Goal: Feedback & Contribution: Contribute content

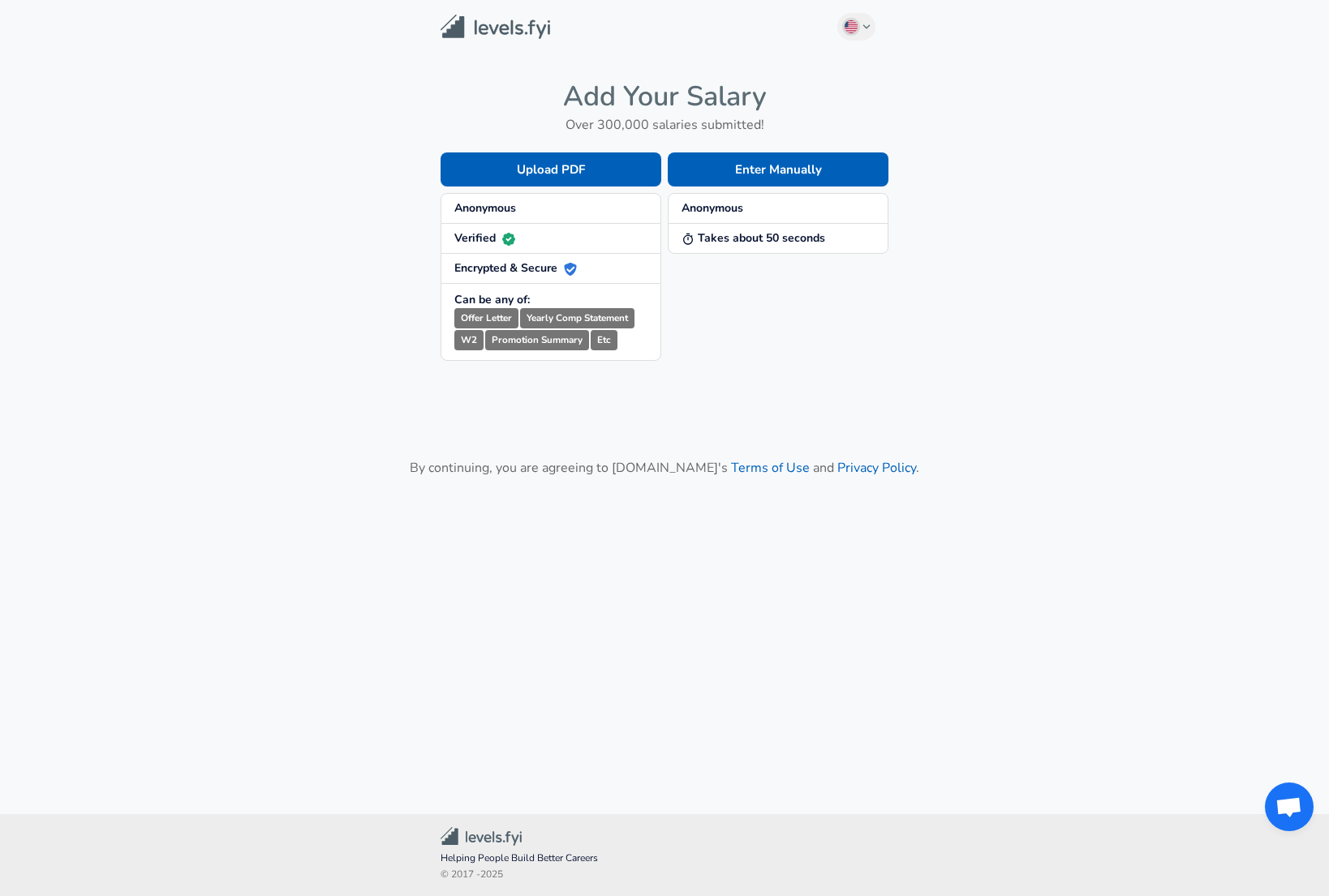
click at [521, 201] on span "Anonymous" at bounding box center [550, 208] width 193 height 17
click at [731, 258] on div "Enter Manually Anonymous Takes about 50 seconds" at bounding box center [775, 244] width 227 height 234
click at [731, 176] on button "Enter Manually" at bounding box center [778, 169] width 221 height 34
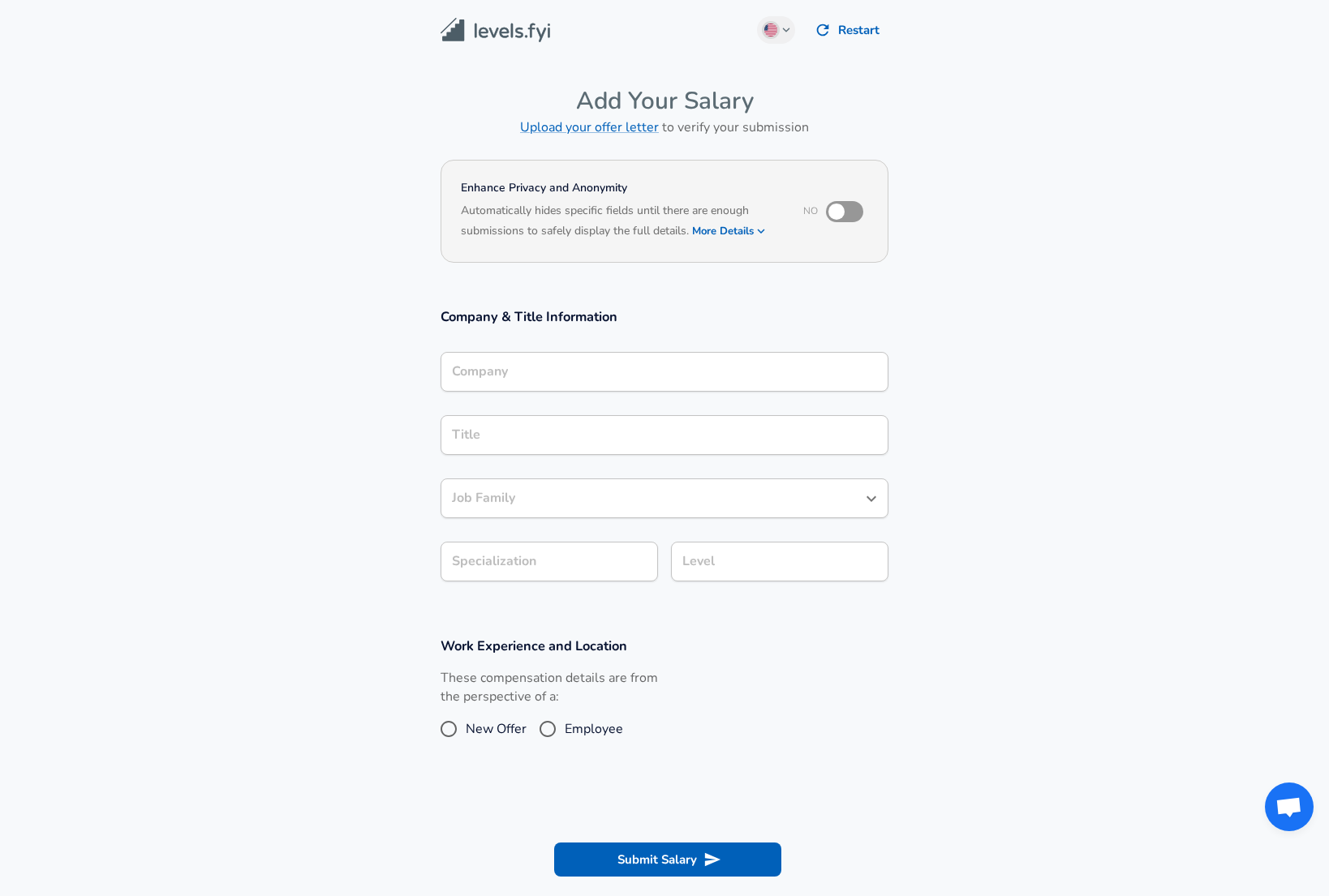
click at [548, 382] on div "Company Company" at bounding box center [664, 374] width 448 height 44
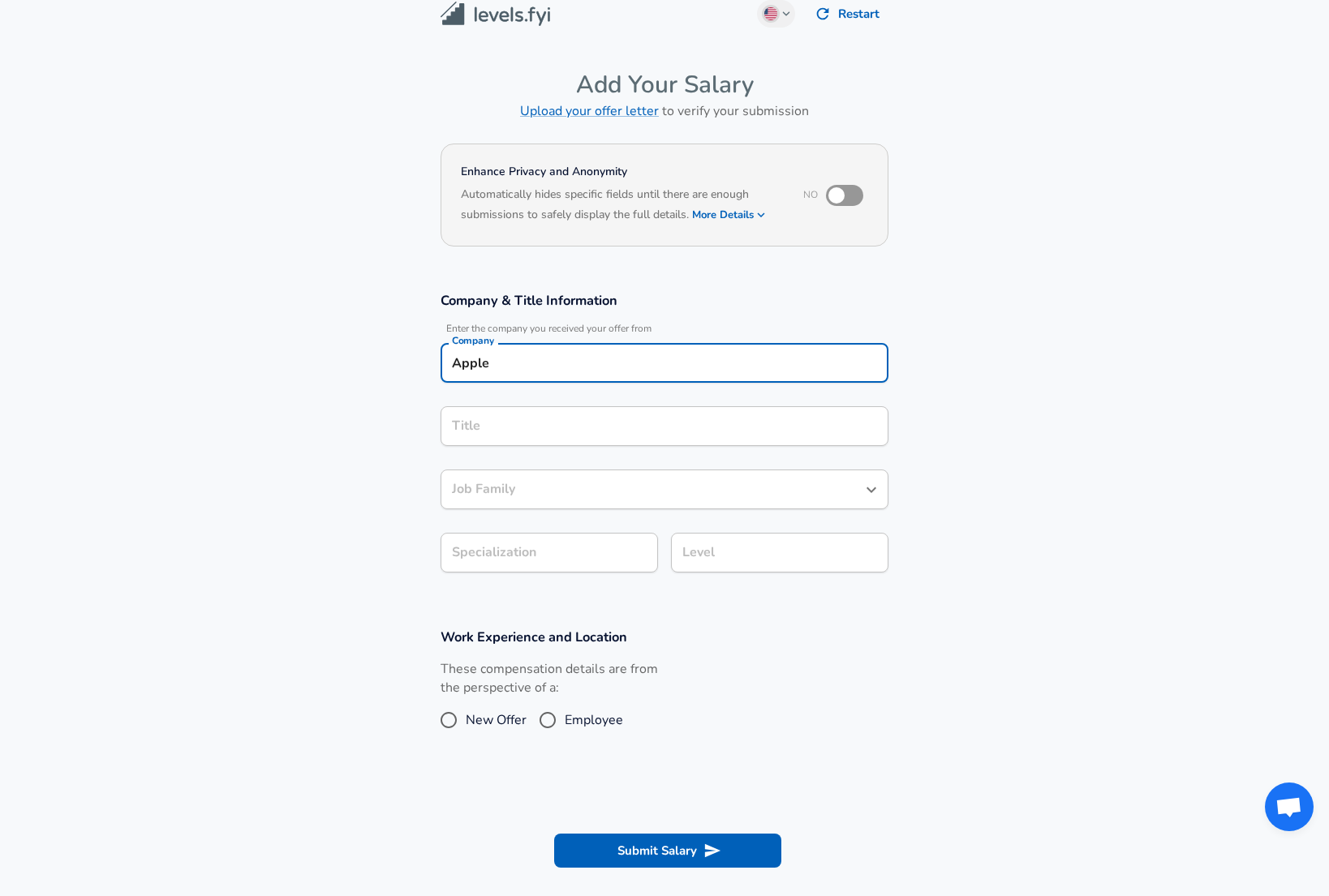
type input "Apple"
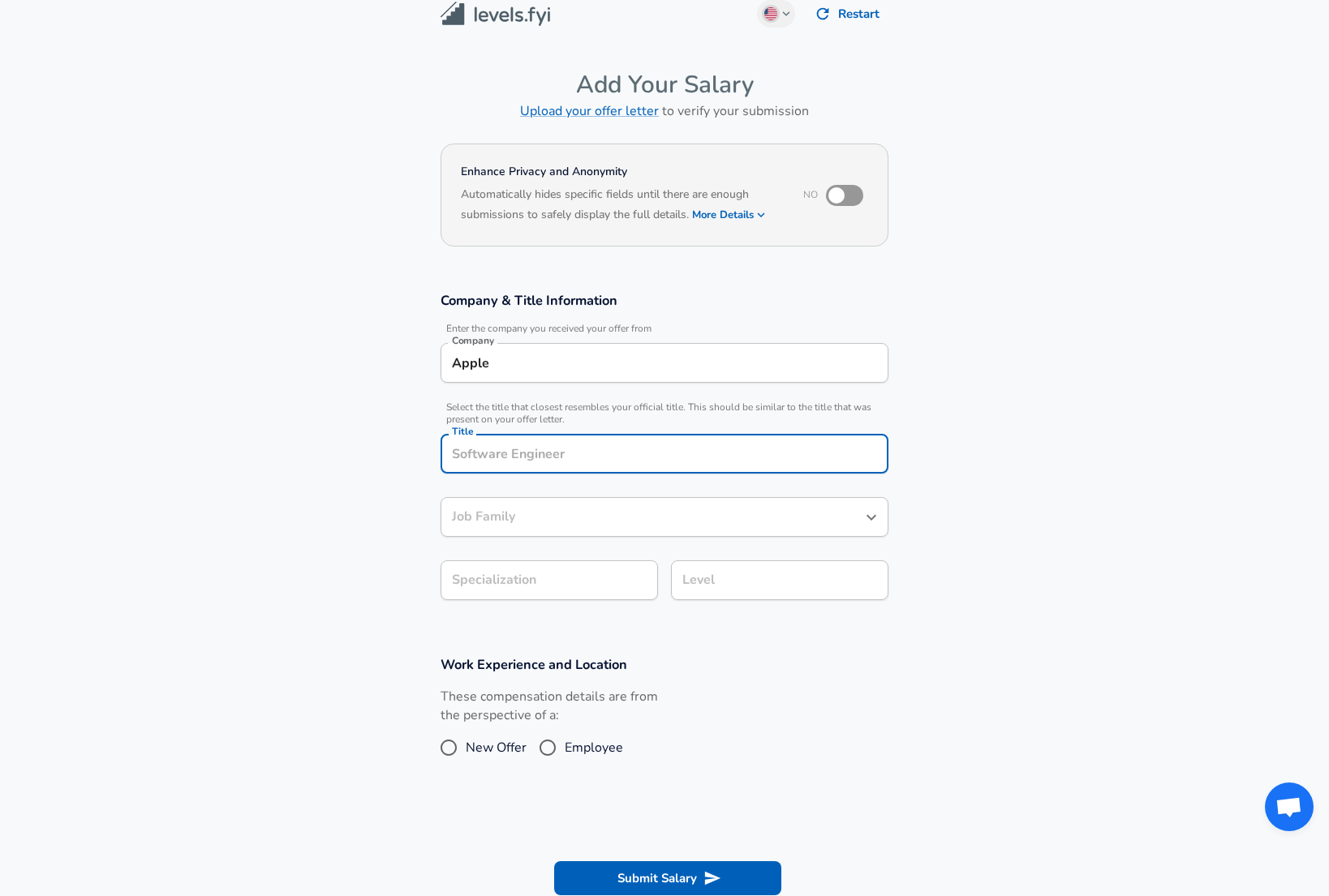
scroll to position [49, 0]
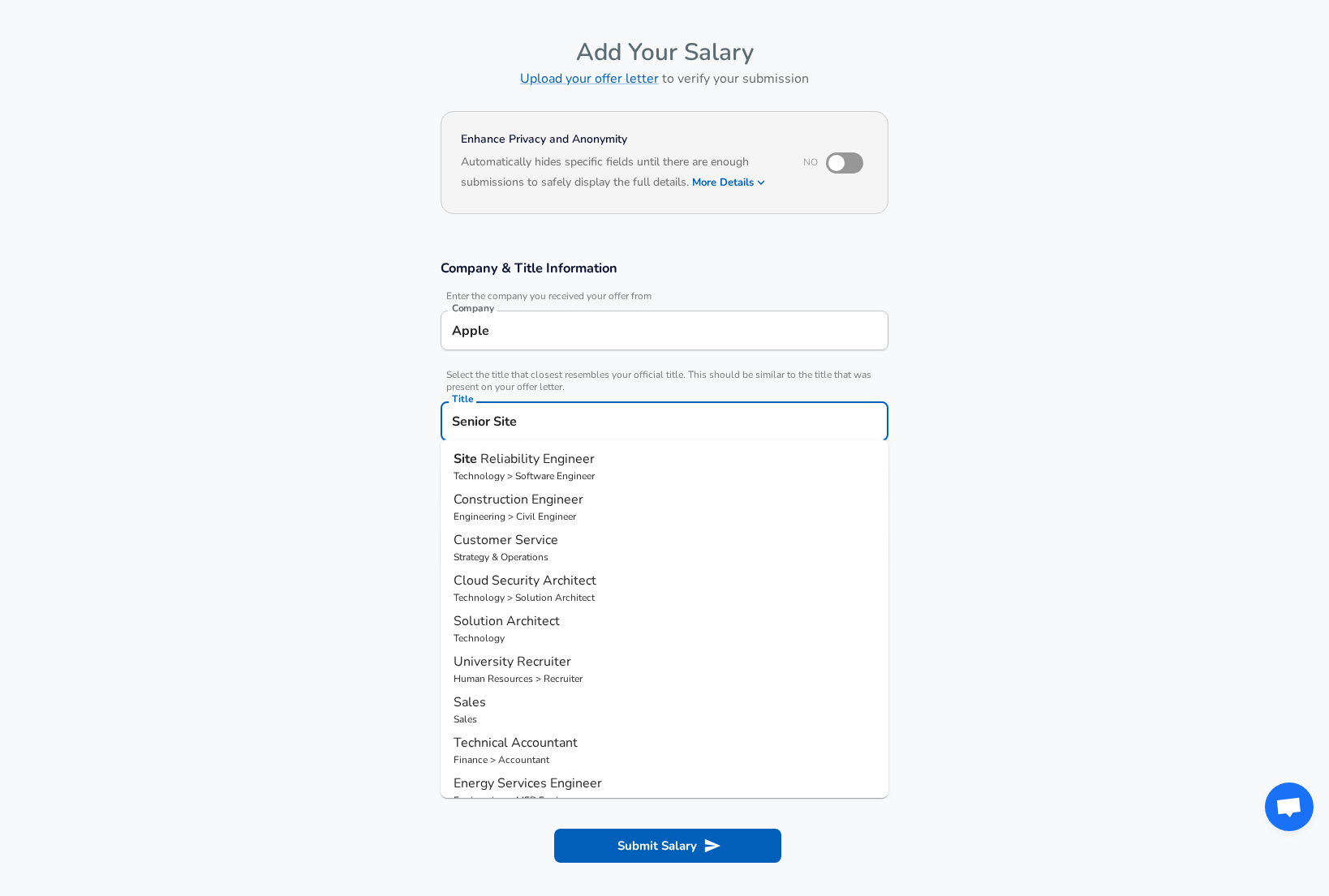
click at [548, 458] on span "Reliability Engineer" at bounding box center [537, 458] width 114 height 17
type input "Site Reliability Engineer"
type input "DevOps"
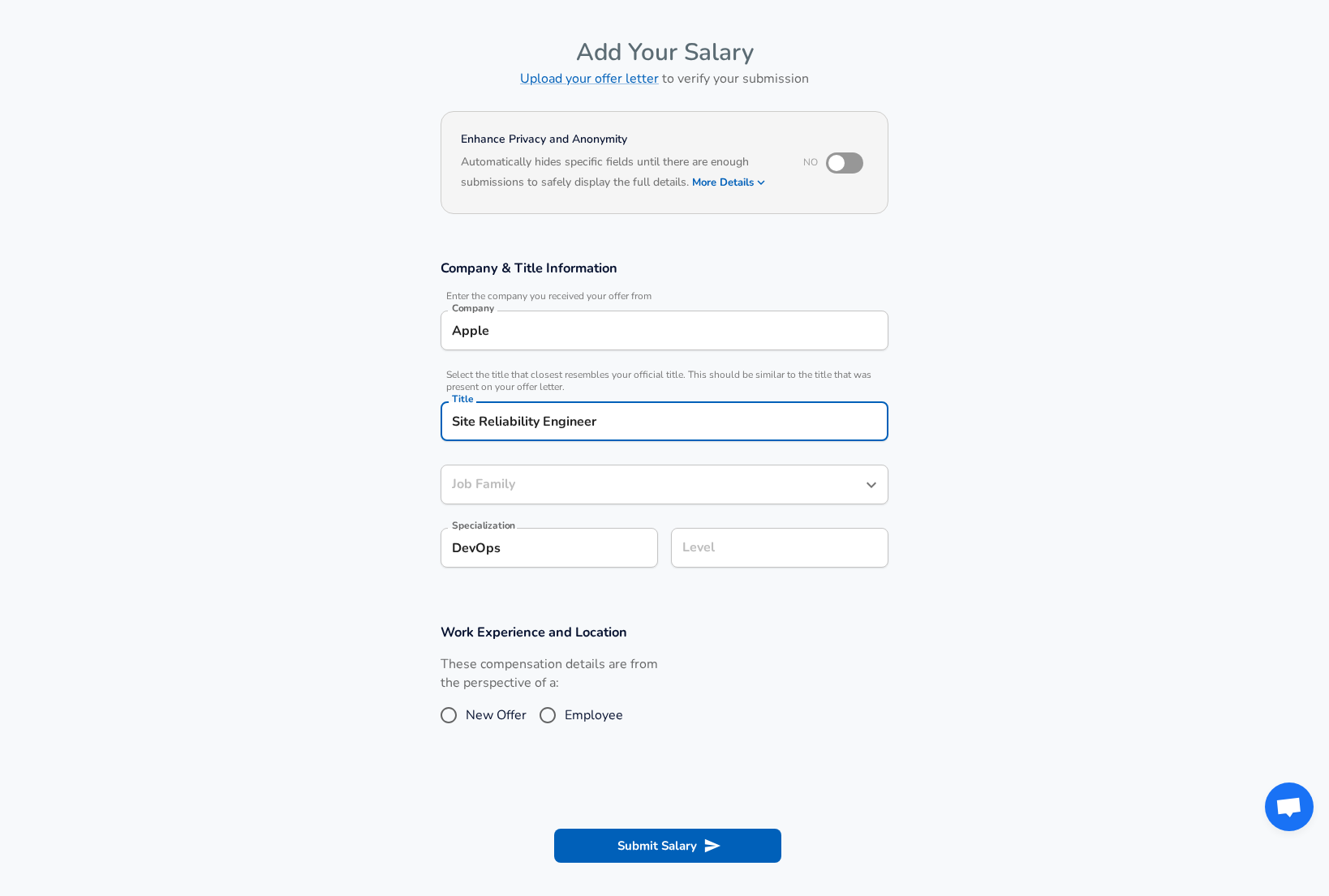
type input "Software Engineer"
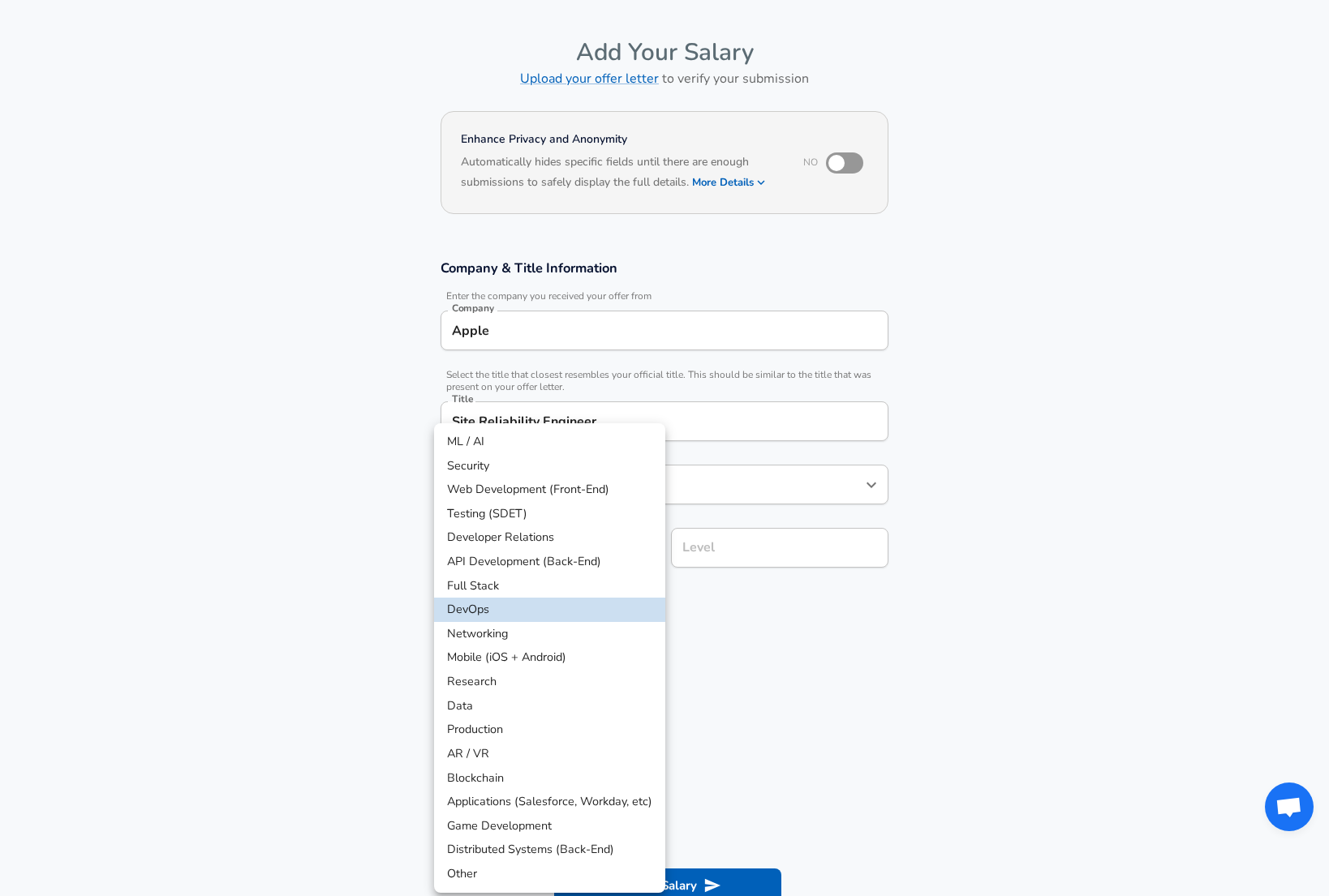
click at [591, 544] on body "We value your privacy We use cookies to enhance your browsing experience, serve…" at bounding box center [664, 399] width 1329 height 896
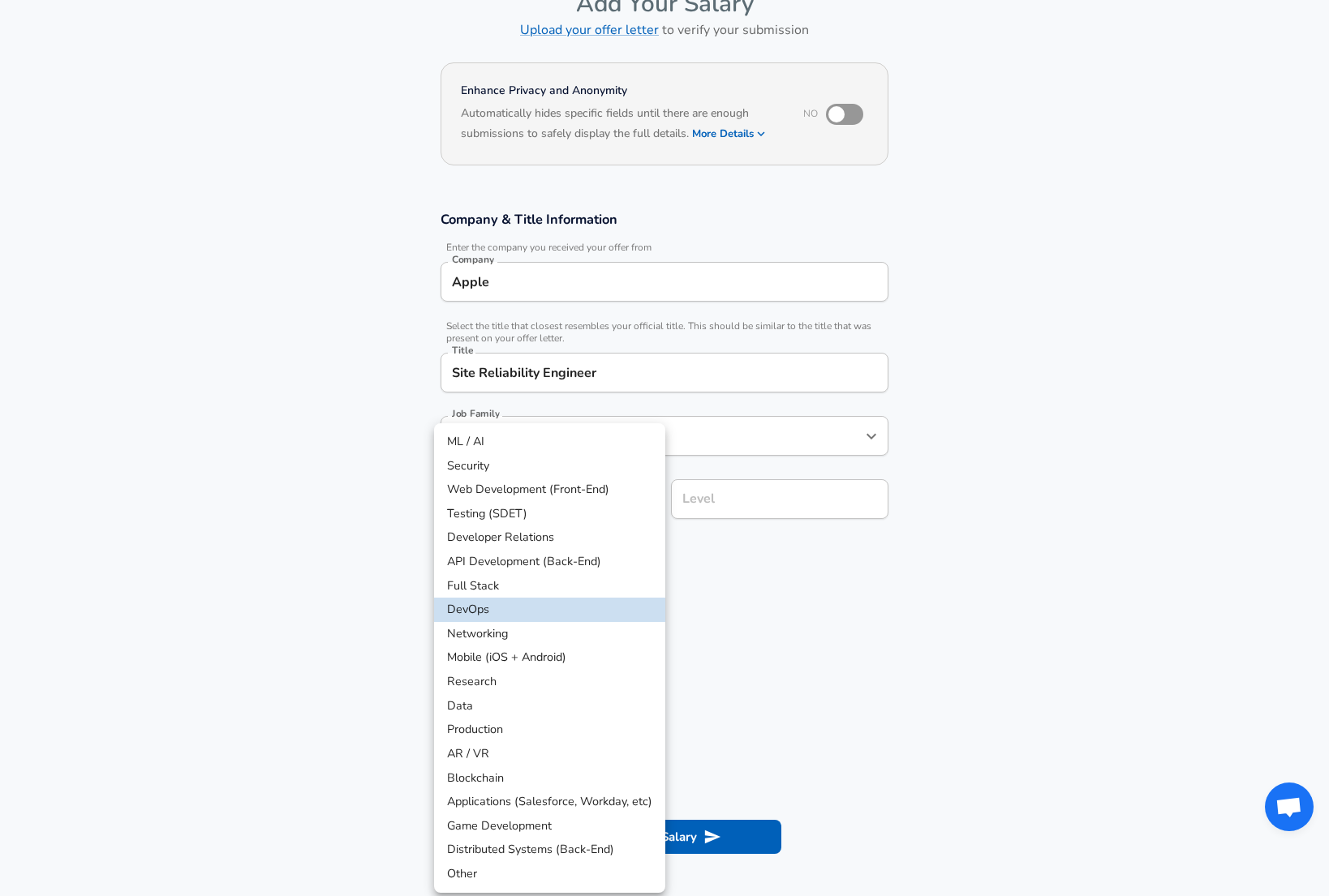
click at [786, 658] on div at bounding box center [664, 448] width 1329 height 896
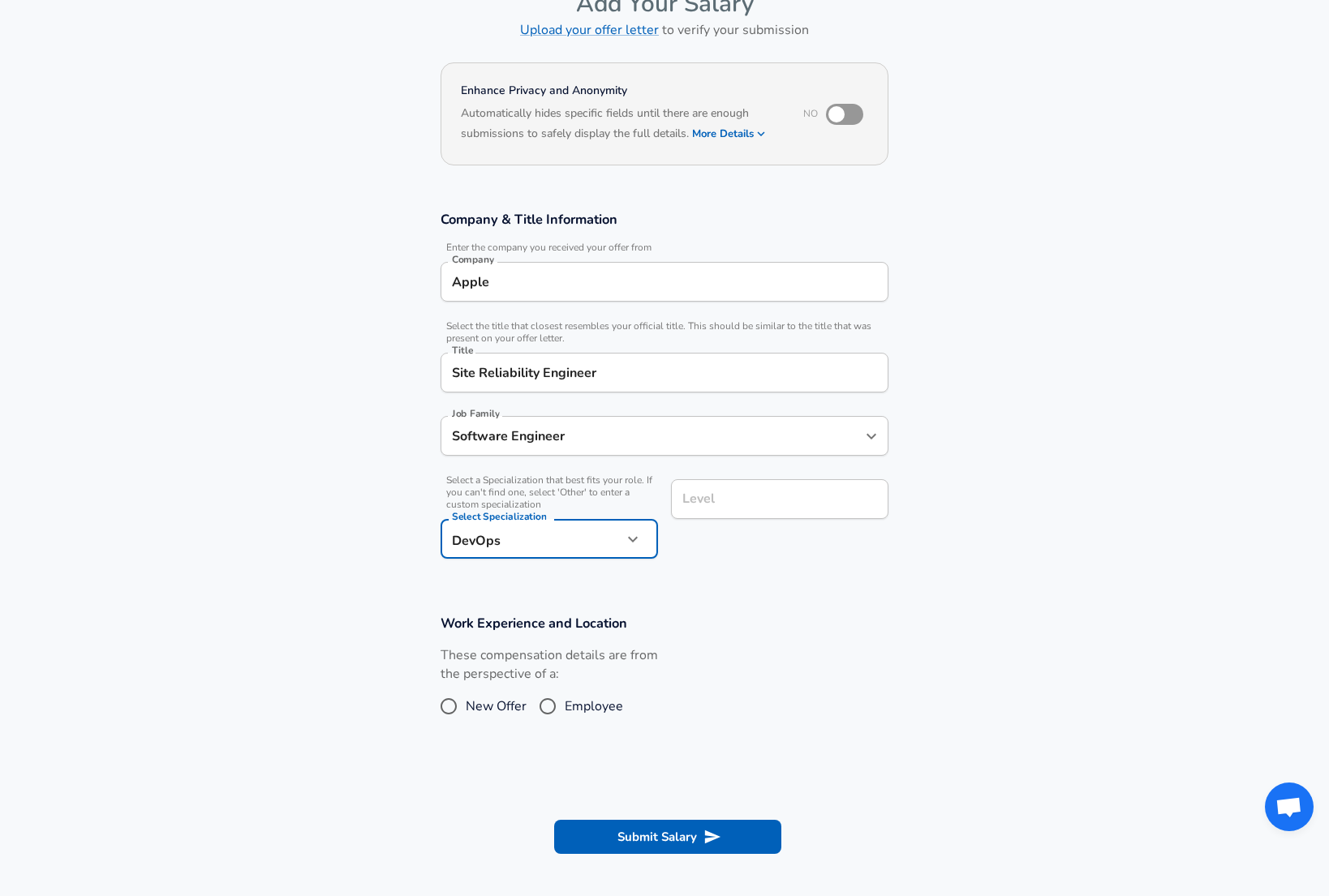
click at [744, 504] on input "Level" at bounding box center [779, 499] width 203 height 25
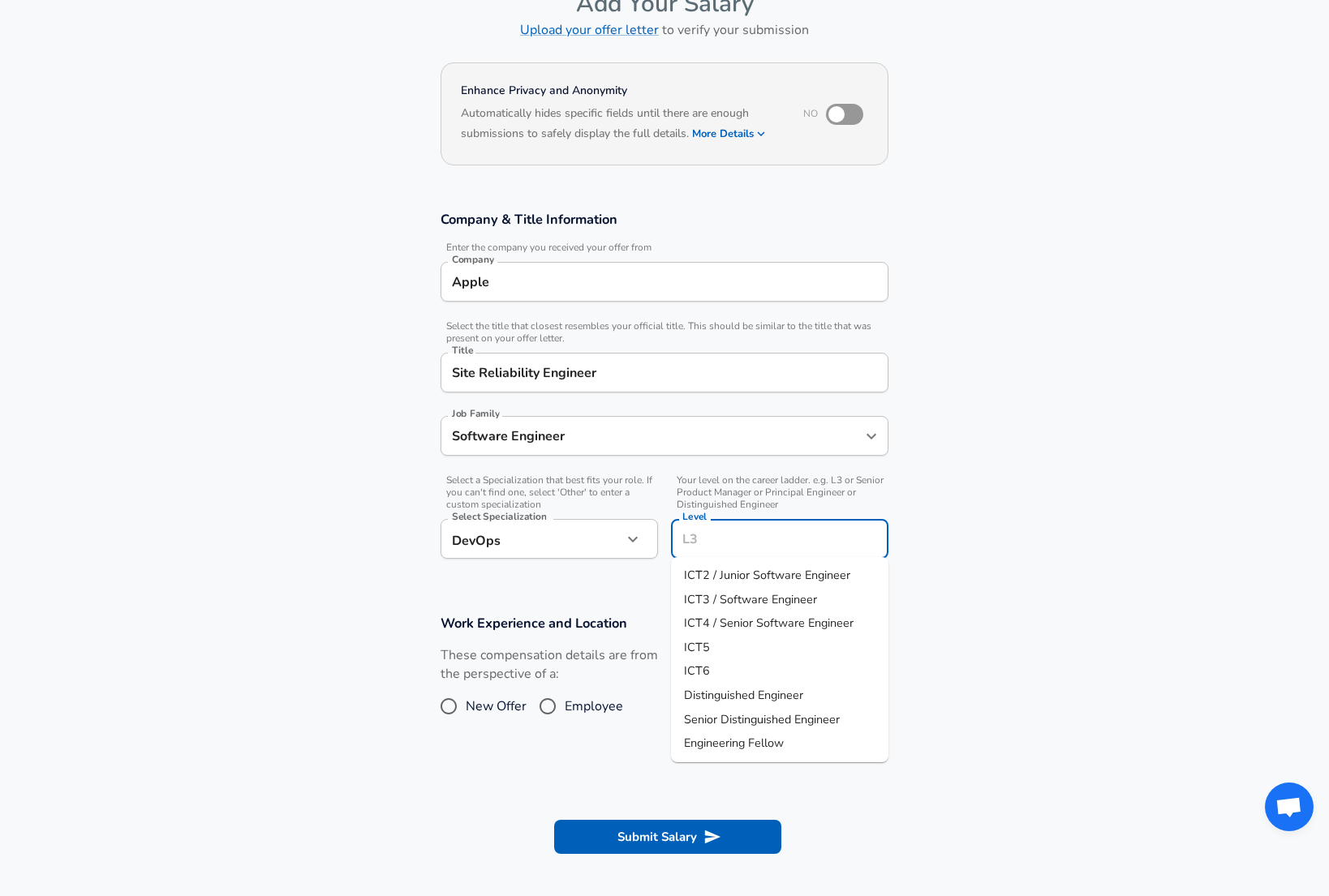
scroll to position [130, 0]
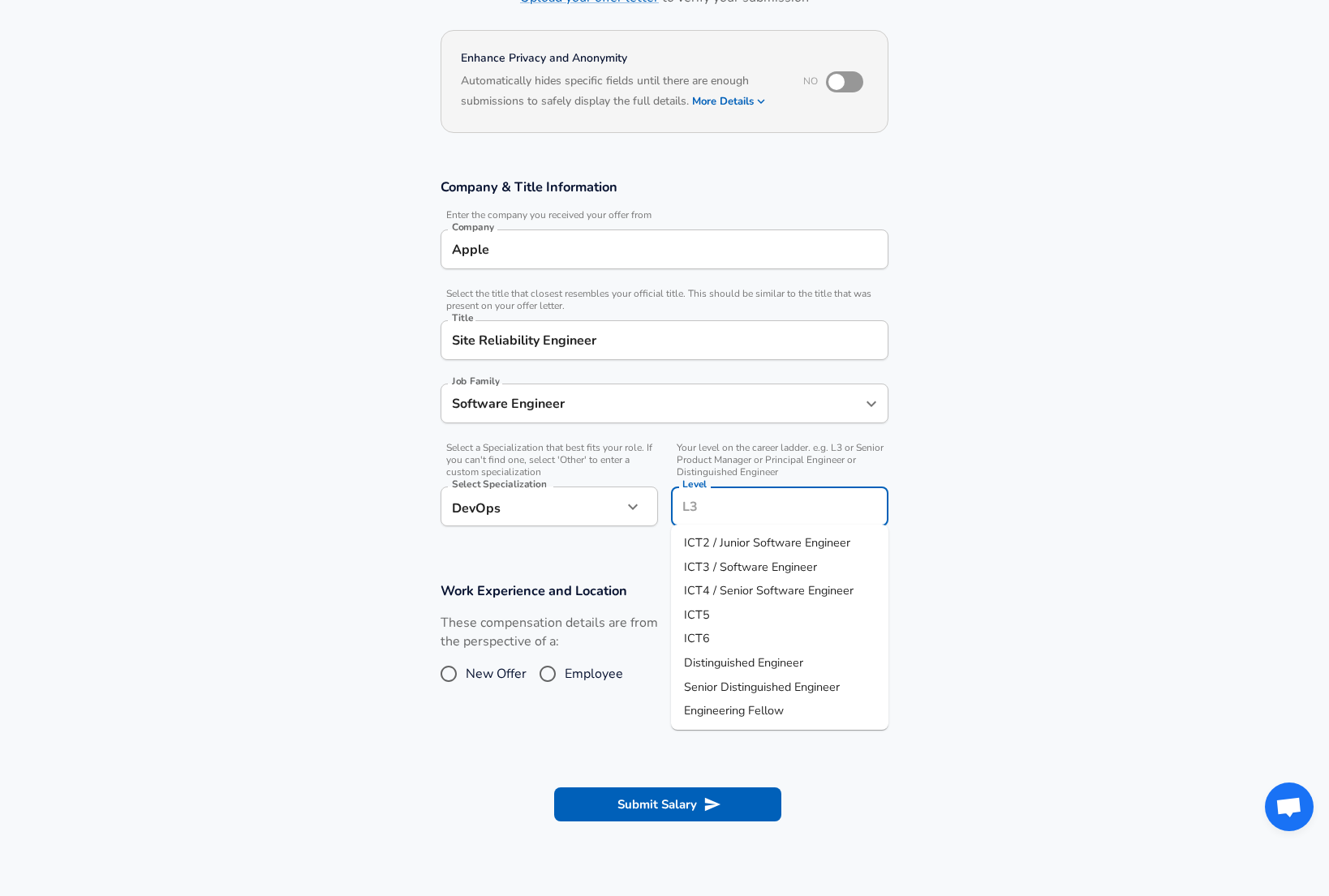
click at [718, 610] on li "ICT5" at bounding box center [779, 616] width 218 height 24
type input "ICT5"
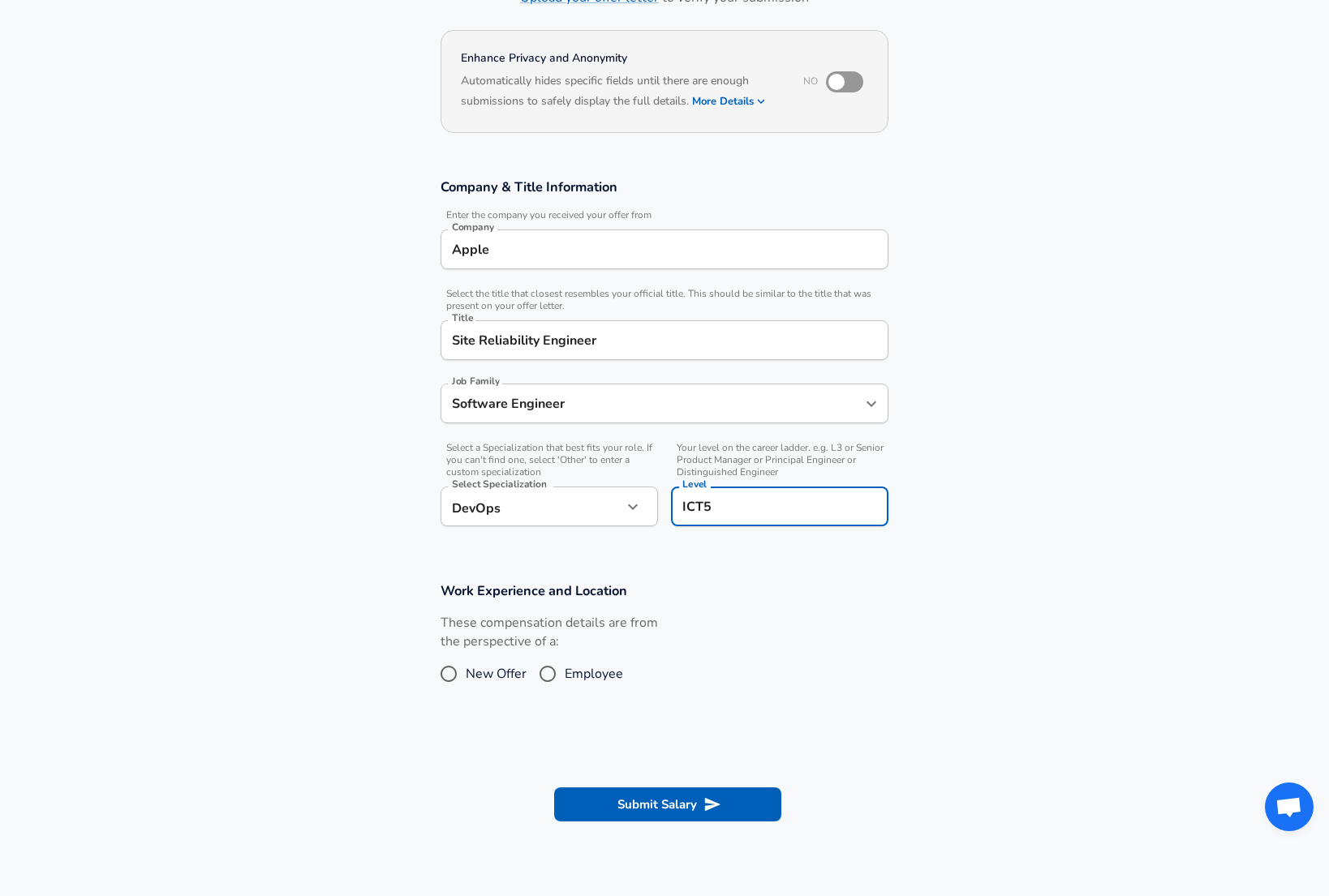
click at [732, 659] on div "These compensation details are from the perspective of a: New Offer Employee" at bounding box center [657, 657] width 460 height 86
click at [539, 668] on input "Employee" at bounding box center [547, 674] width 34 height 26
radio input "true"
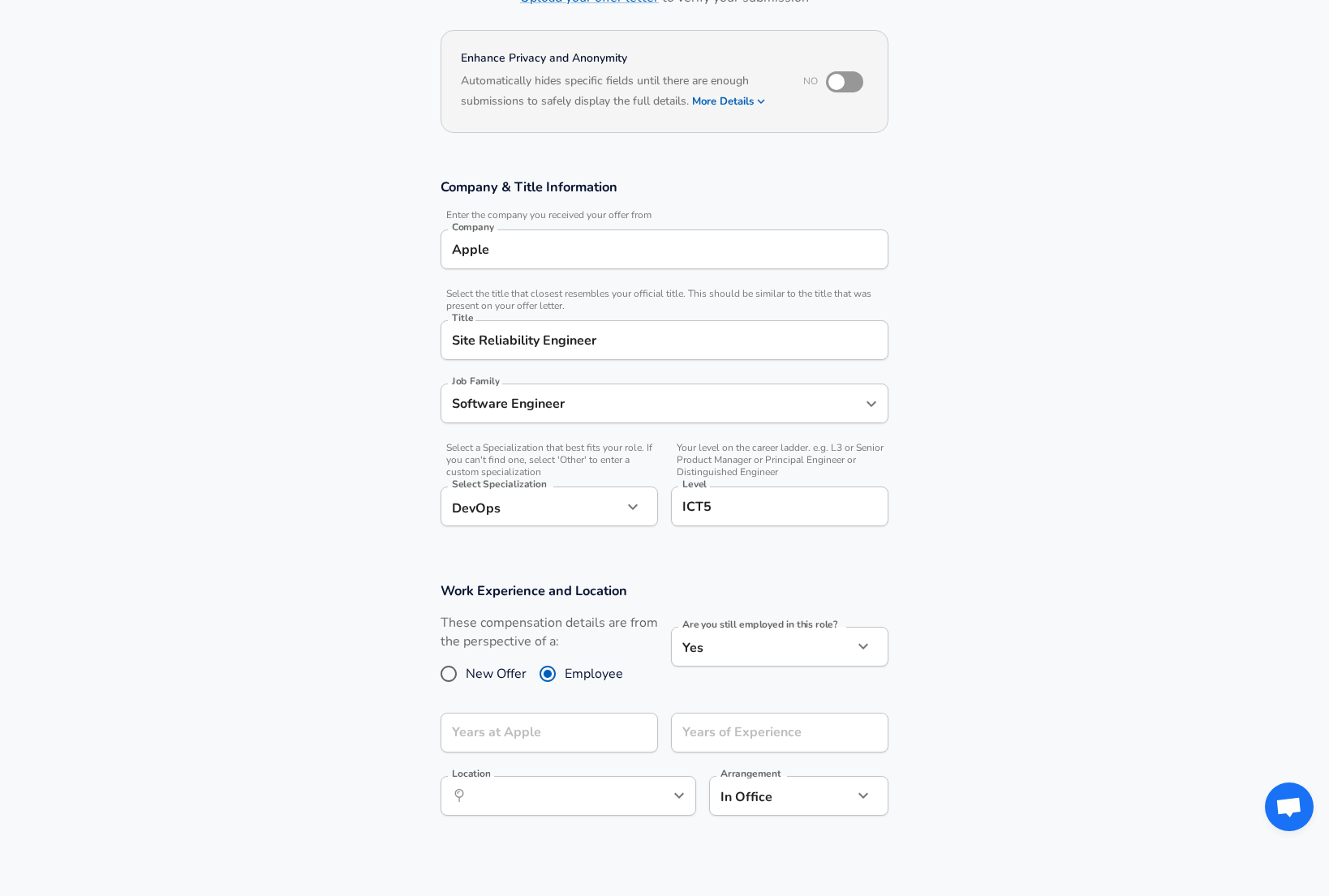
scroll to position [158, 0]
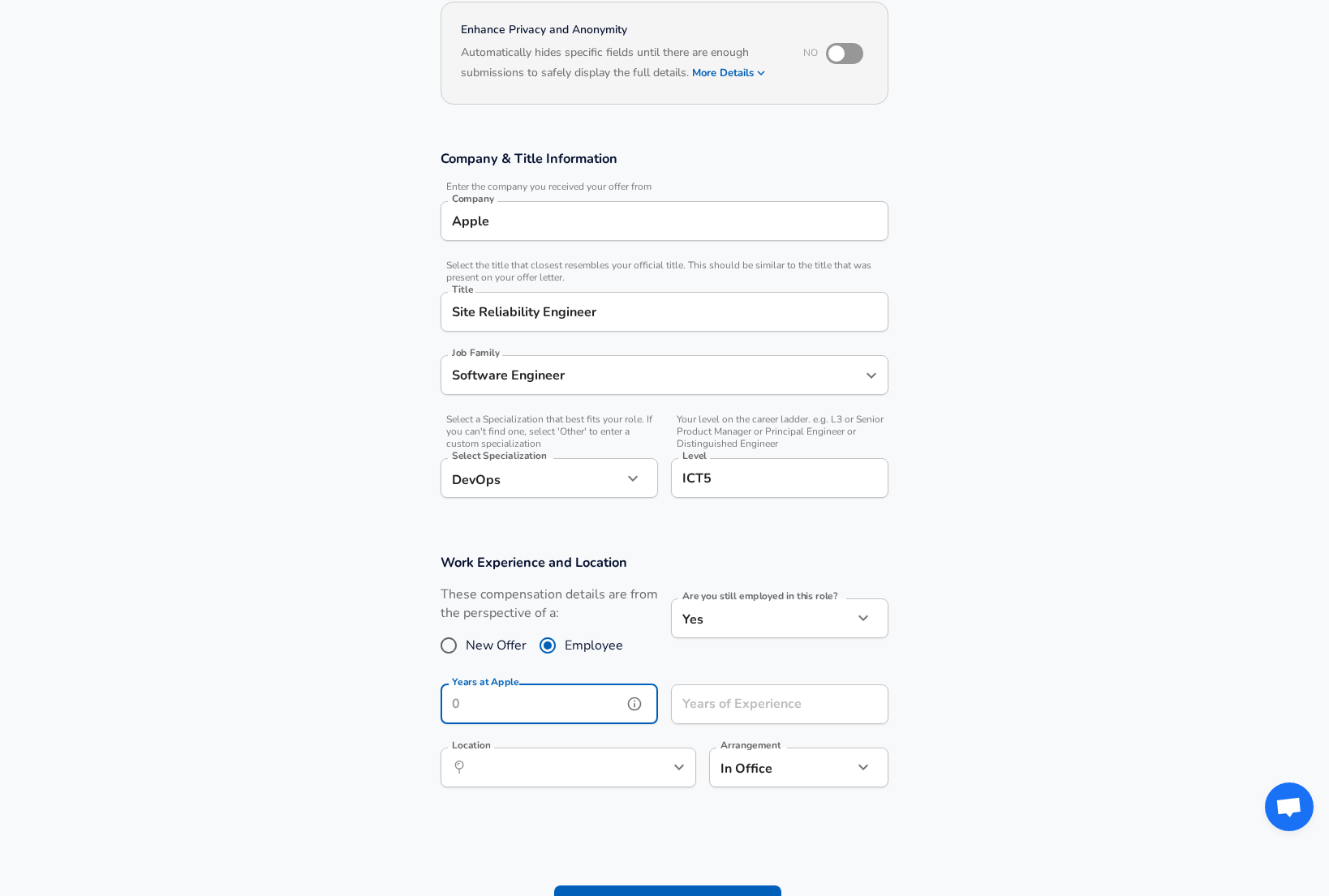
click at [492, 713] on input "Years at Apple" at bounding box center [531, 704] width 182 height 39
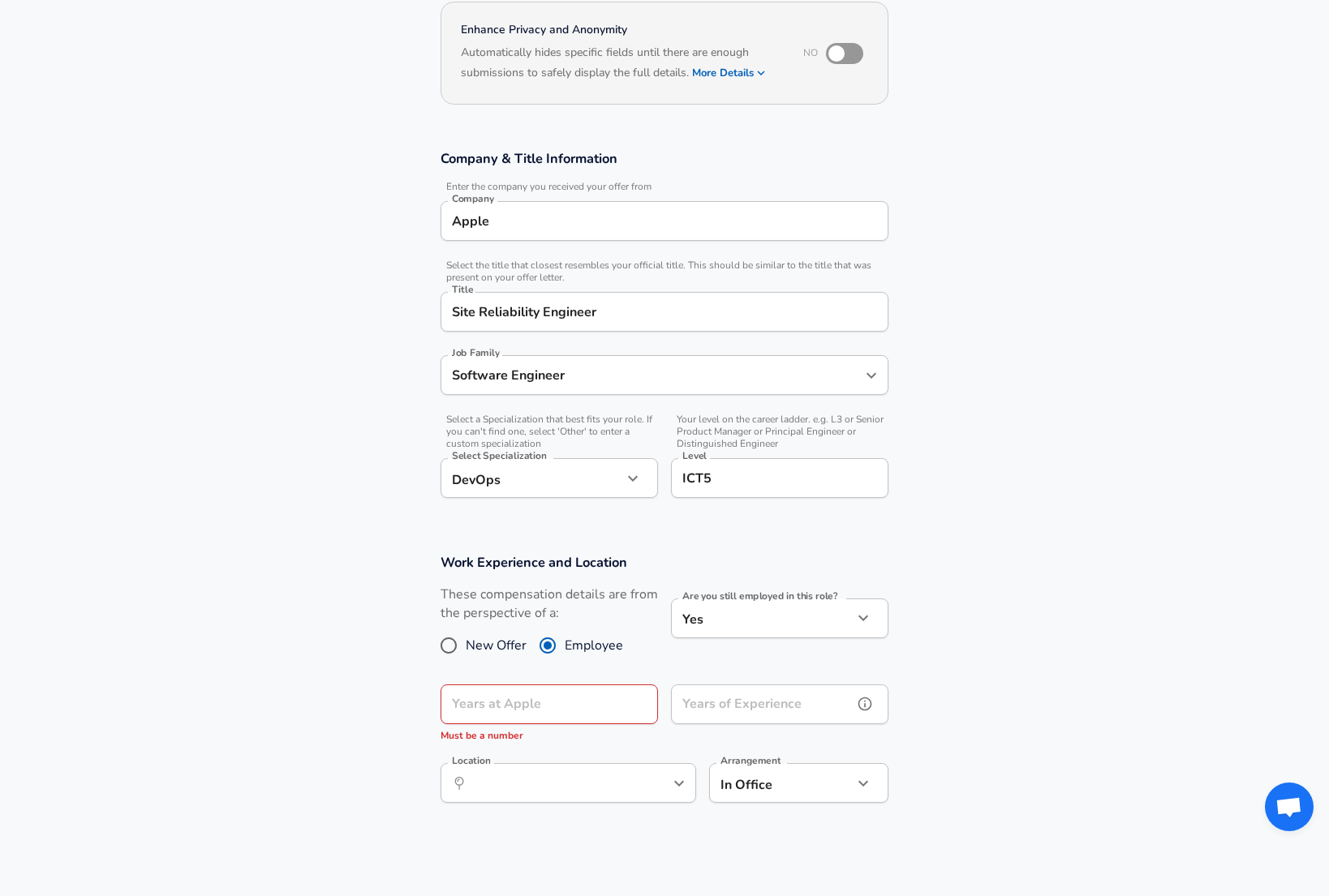
click at [715, 717] on input "Years of Experience" at bounding box center [762, 704] width 182 height 39
click at [613, 708] on input "Years at Apple" at bounding box center [531, 704] width 182 height 39
type input "0"
click at [724, 704] on input "Years of Experience" at bounding box center [762, 704] width 182 height 39
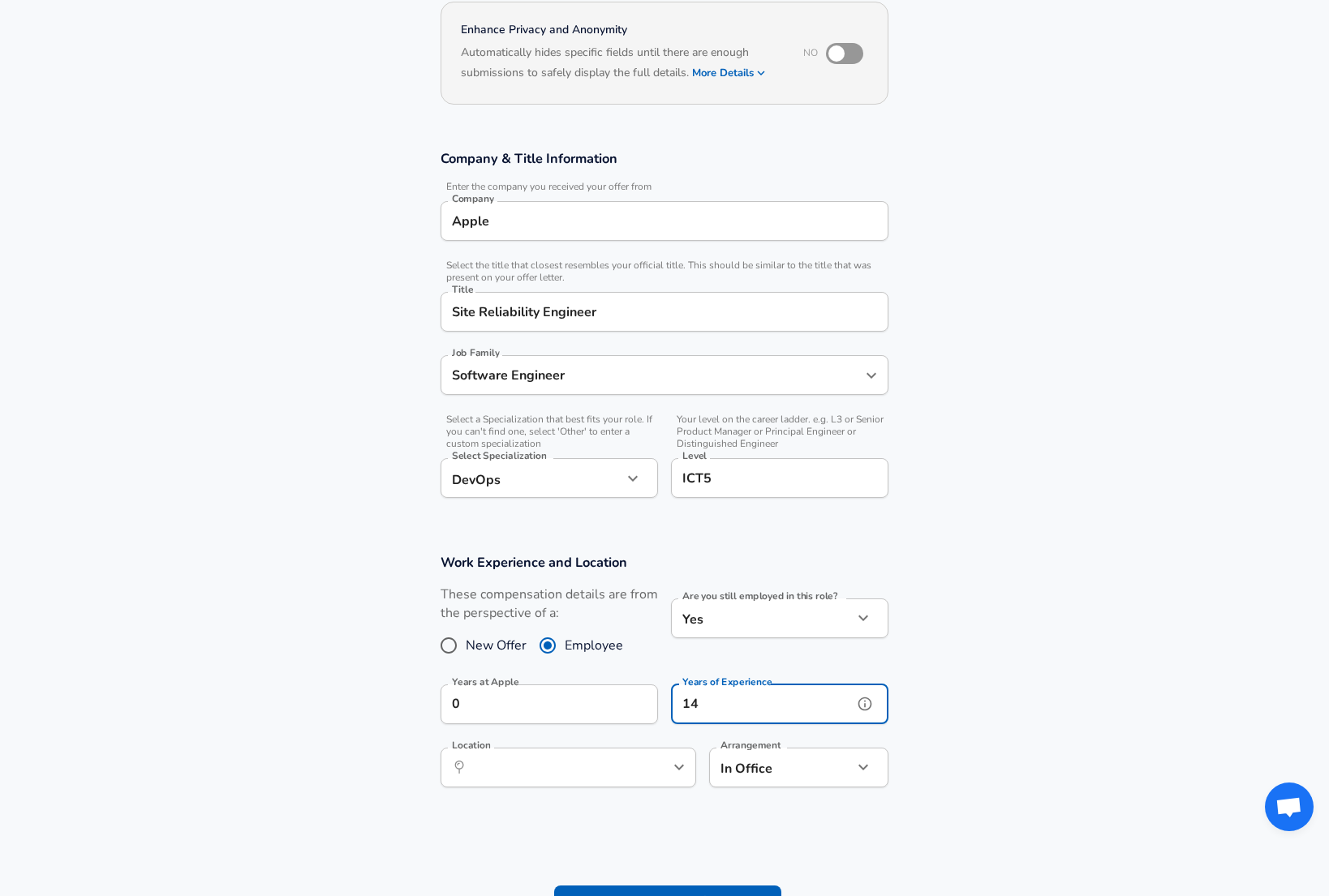
type input "14"
click at [996, 664] on section "Work Experience and Location These compensation details are from the perspectiv…" at bounding box center [664, 679] width 1329 height 289
click at [549, 766] on input "Location" at bounding box center [550, 767] width 166 height 25
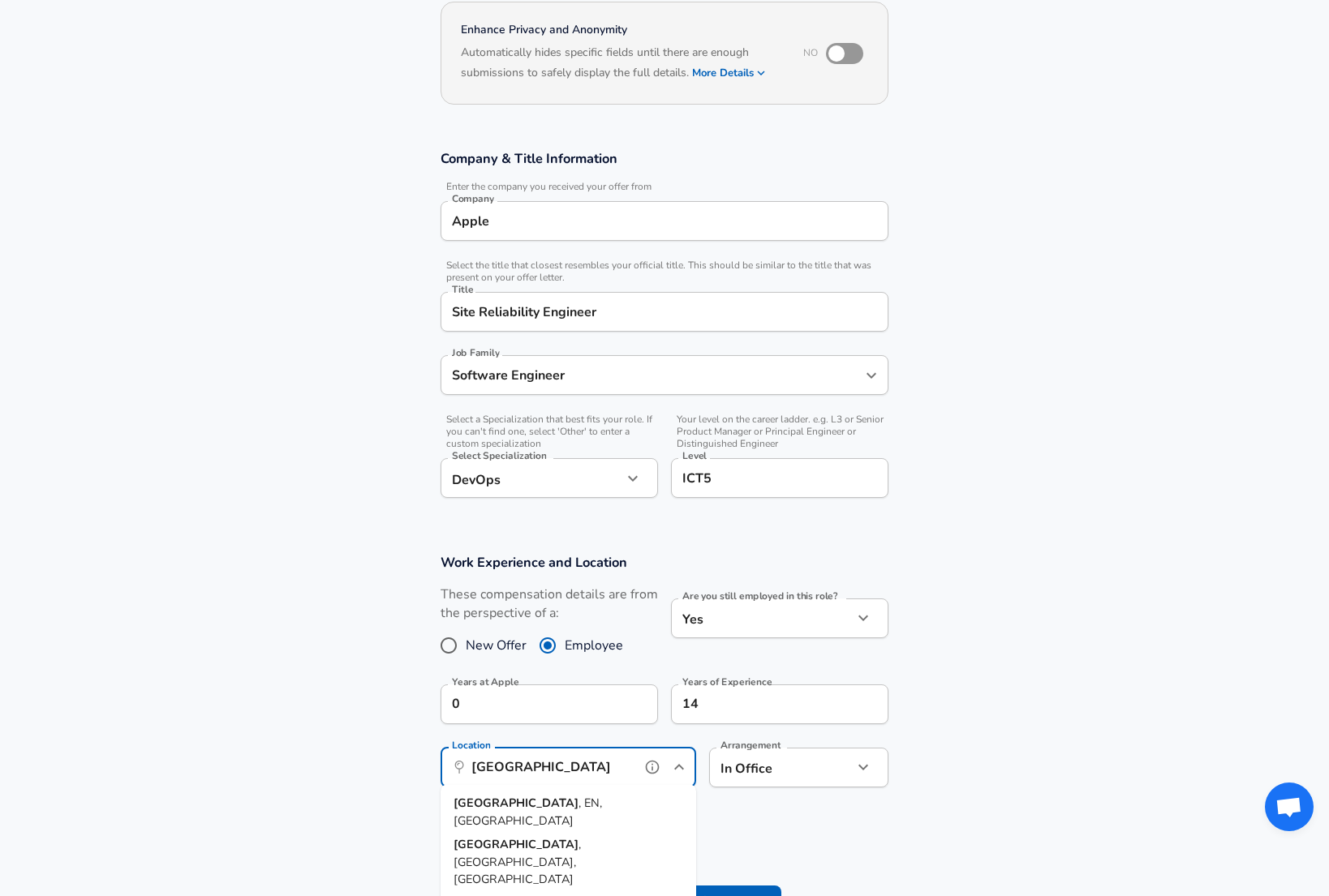
click at [543, 811] on li "[GEOGRAPHIC_DATA] , EN, [GEOGRAPHIC_DATA]" at bounding box center [568, 811] width 255 height 41
type input "[GEOGRAPHIC_DATA], EN, [GEOGRAPHIC_DATA]"
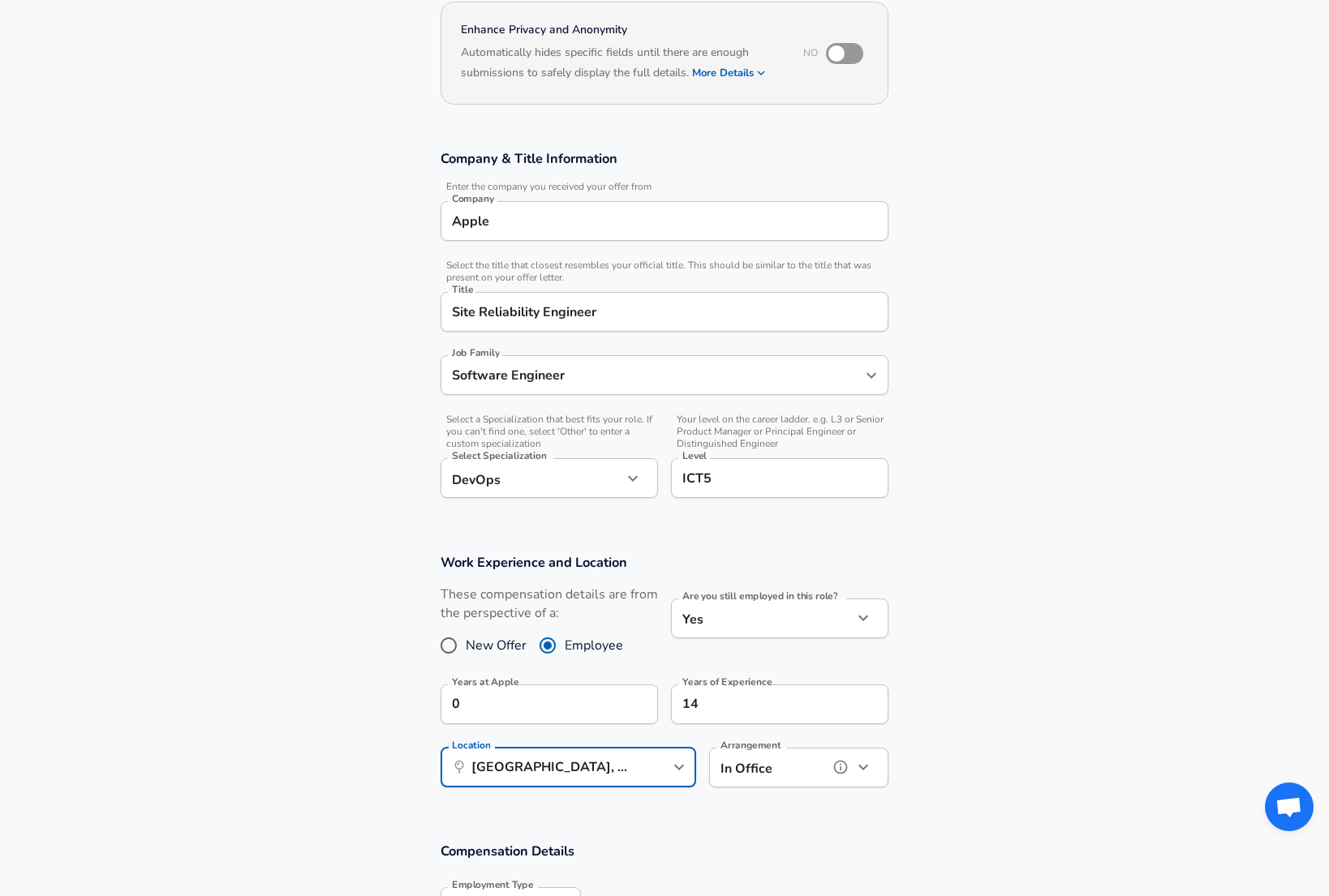
click at [829, 761] on button "help" at bounding box center [841, 767] width 24 height 24
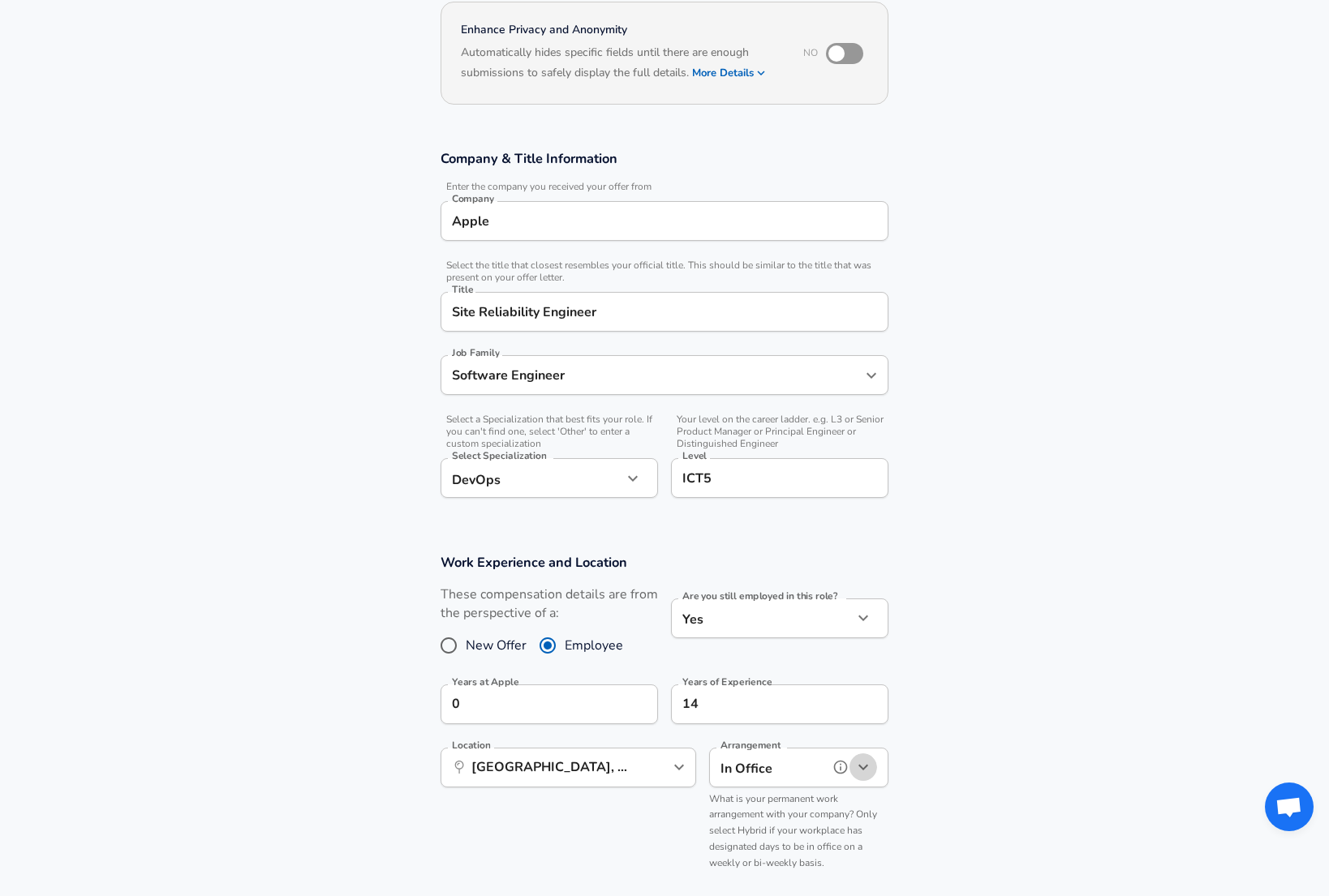
click at [854, 761] on icon "button" at bounding box center [863, 767] width 19 height 19
click at [803, 851] on li "Hybrid" at bounding box center [799, 851] width 179 height 24
type input "hybrid"
click at [959, 831] on section "Work Experience and Location These compensation details are from the perspectiv…" at bounding box center [664, 719] width 1329 height 369
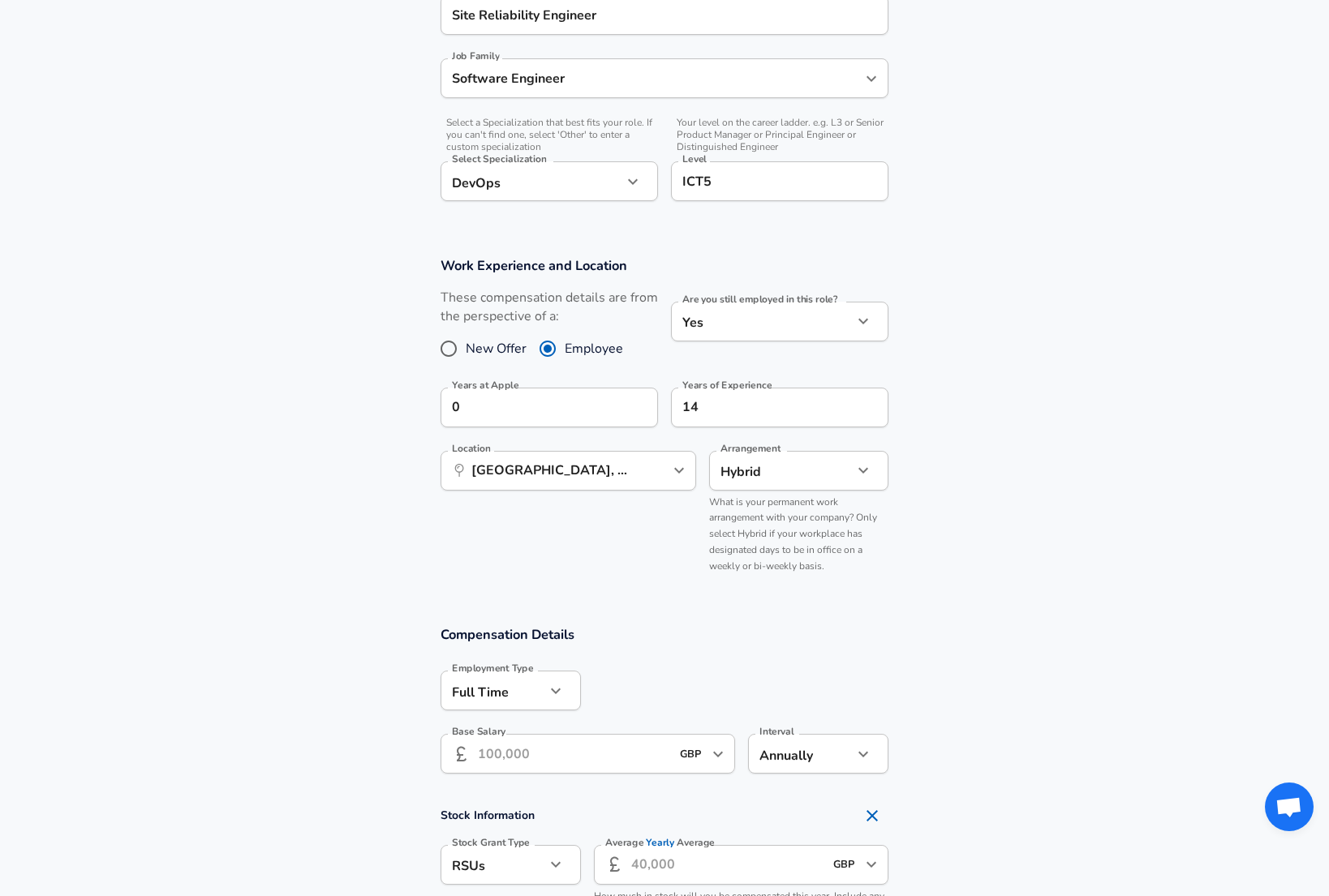
scroll to position [466, 0]
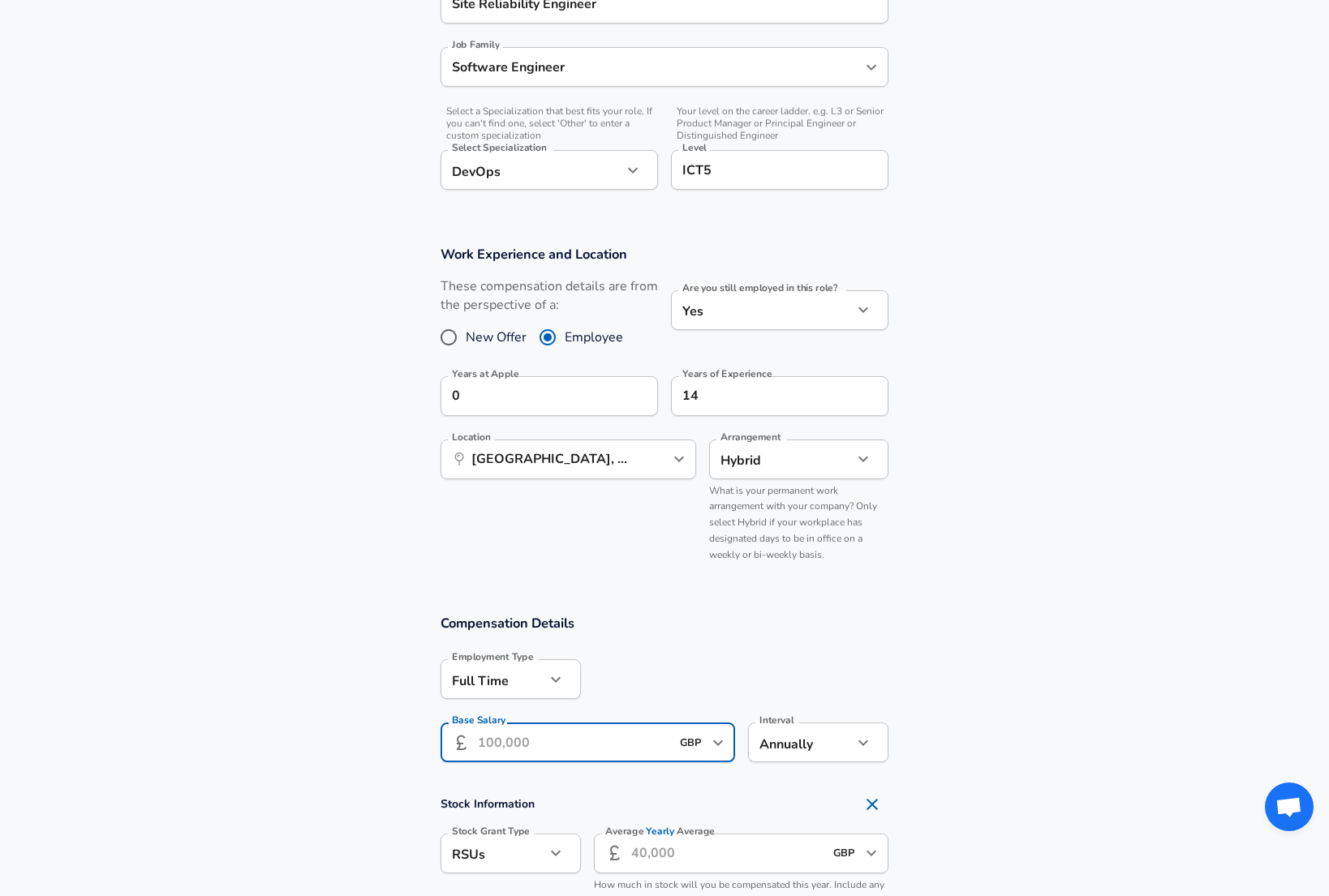
click at [569, 737] on input "Base Salary" at bounding box center [574, 741] width 192 height 39
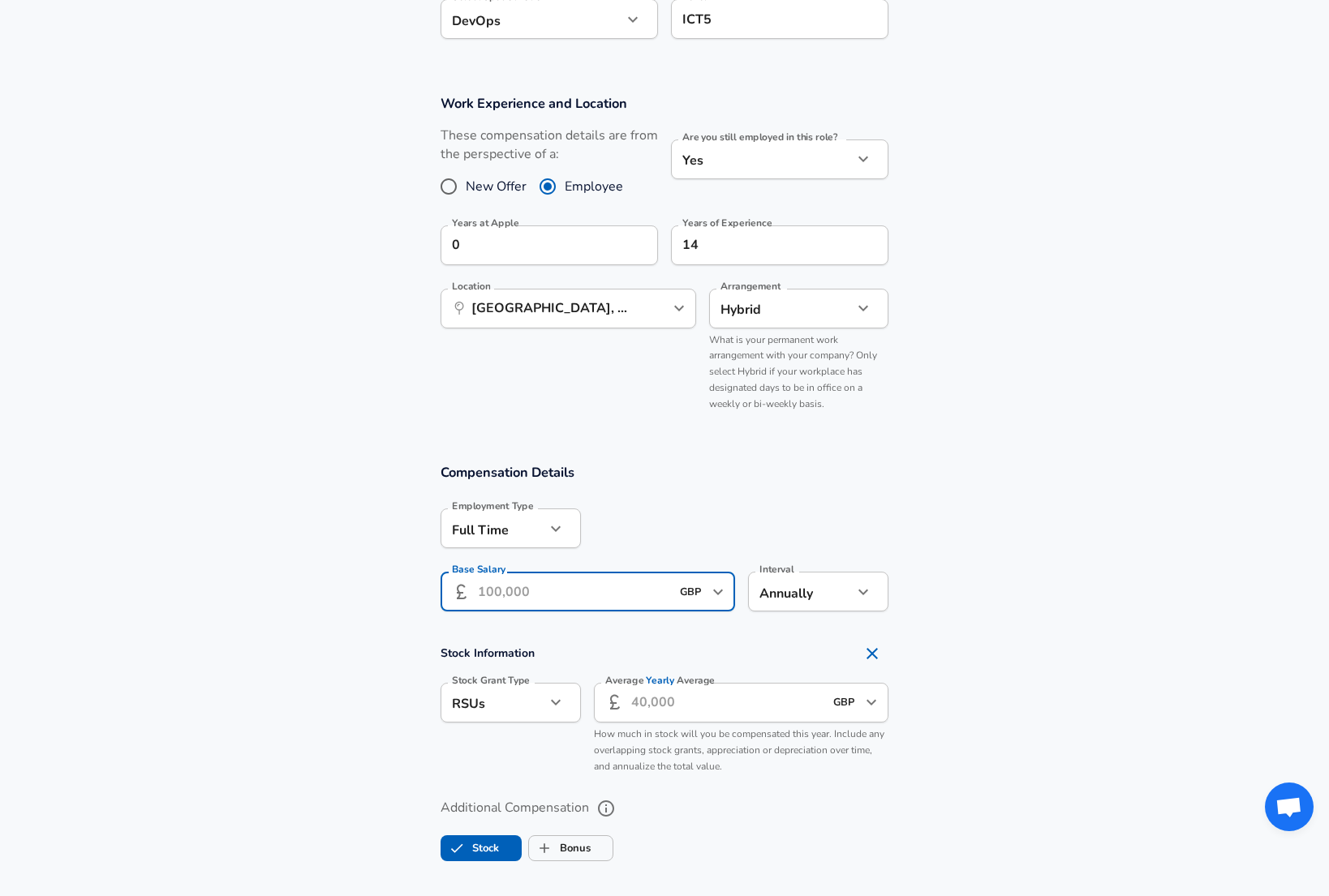
scroll to position [618, 0]
type input "133.000"
click at [688, 695] on input "Average Yearly Average" at bounding box center [727, 700] width 192 height 39
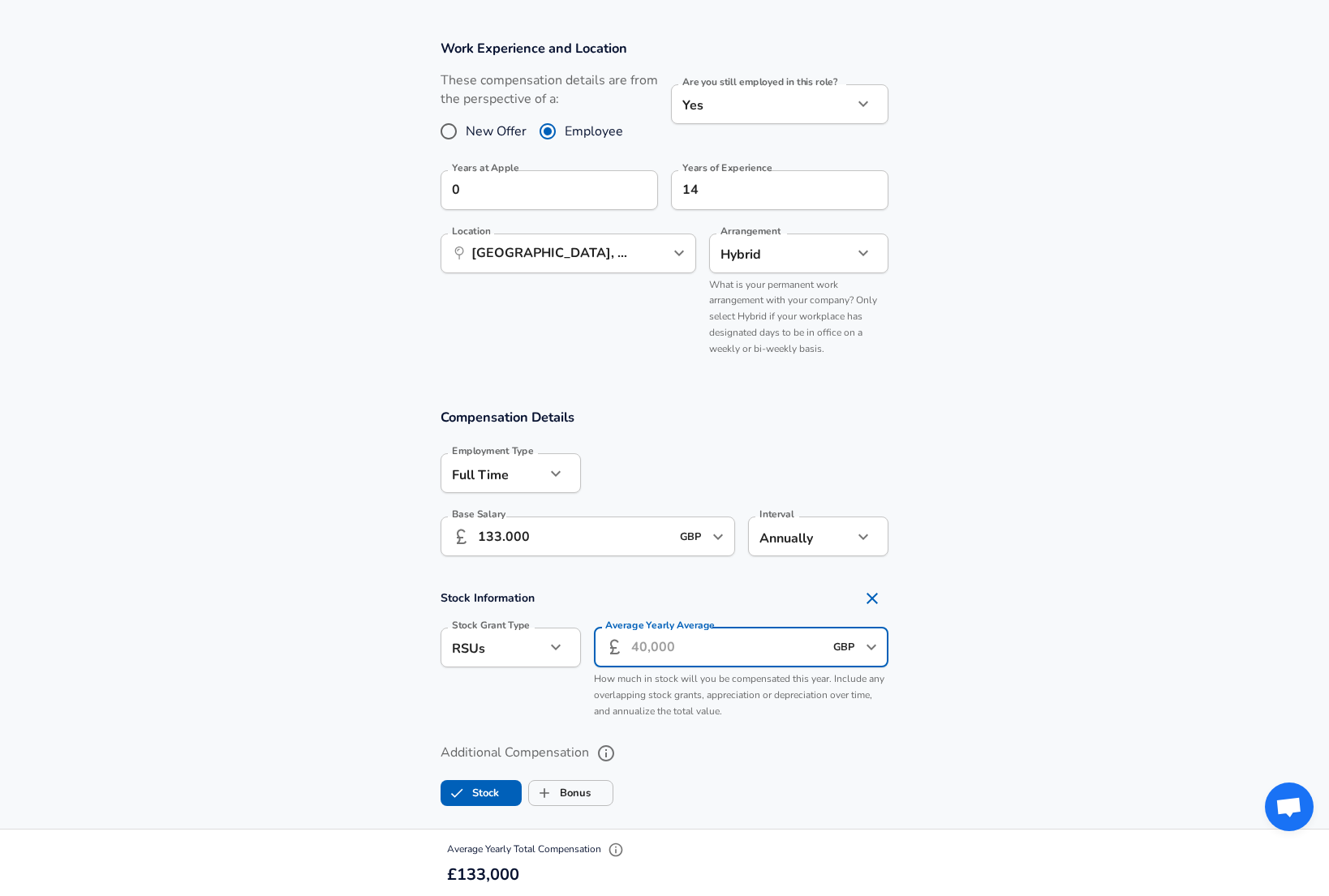
scroll to position [672, 0]
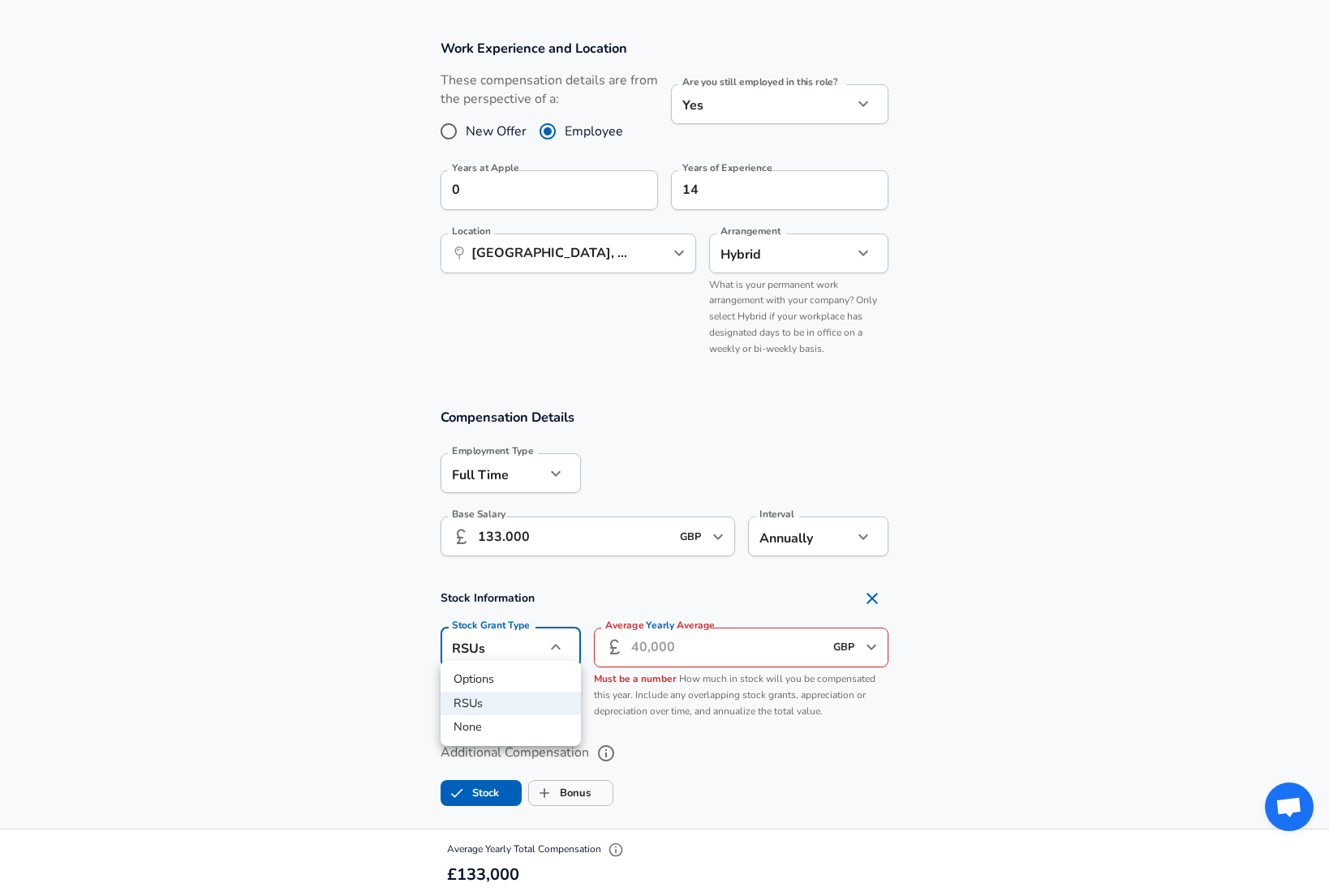
click at [500, 638] on div at bounding box center [664, 448] width 1329 height 896
click at [680, 641] on input "Average Yearly Average" at bounding box center [727, 647] width 192 height 39
click at [868, 638] on icon "Open" at bounding box center [871, 647] width 19 height 19
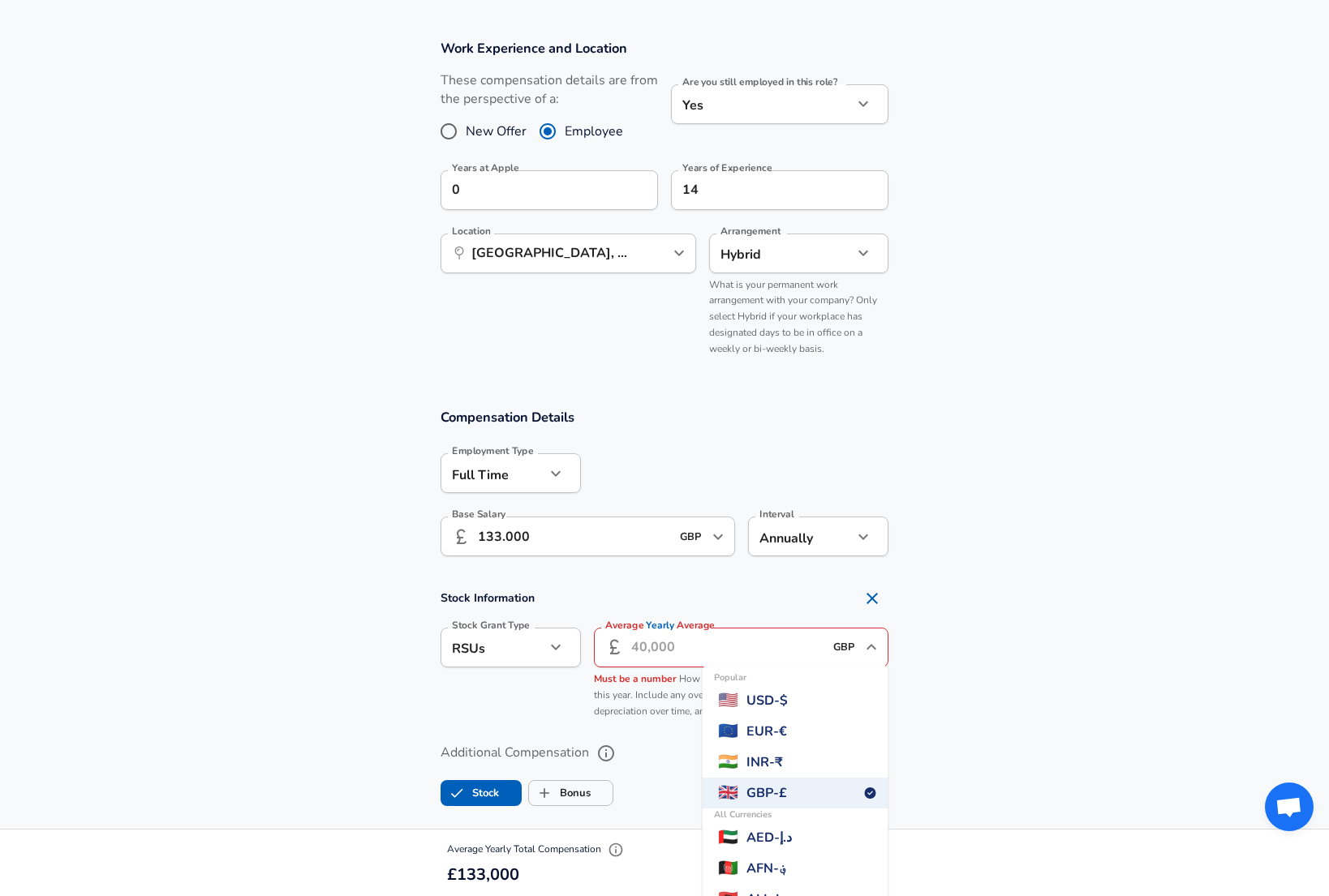
click at [788, 697] on span "USD - $" at bounding box center [766, 700] width 41 height 19
type input "USD"
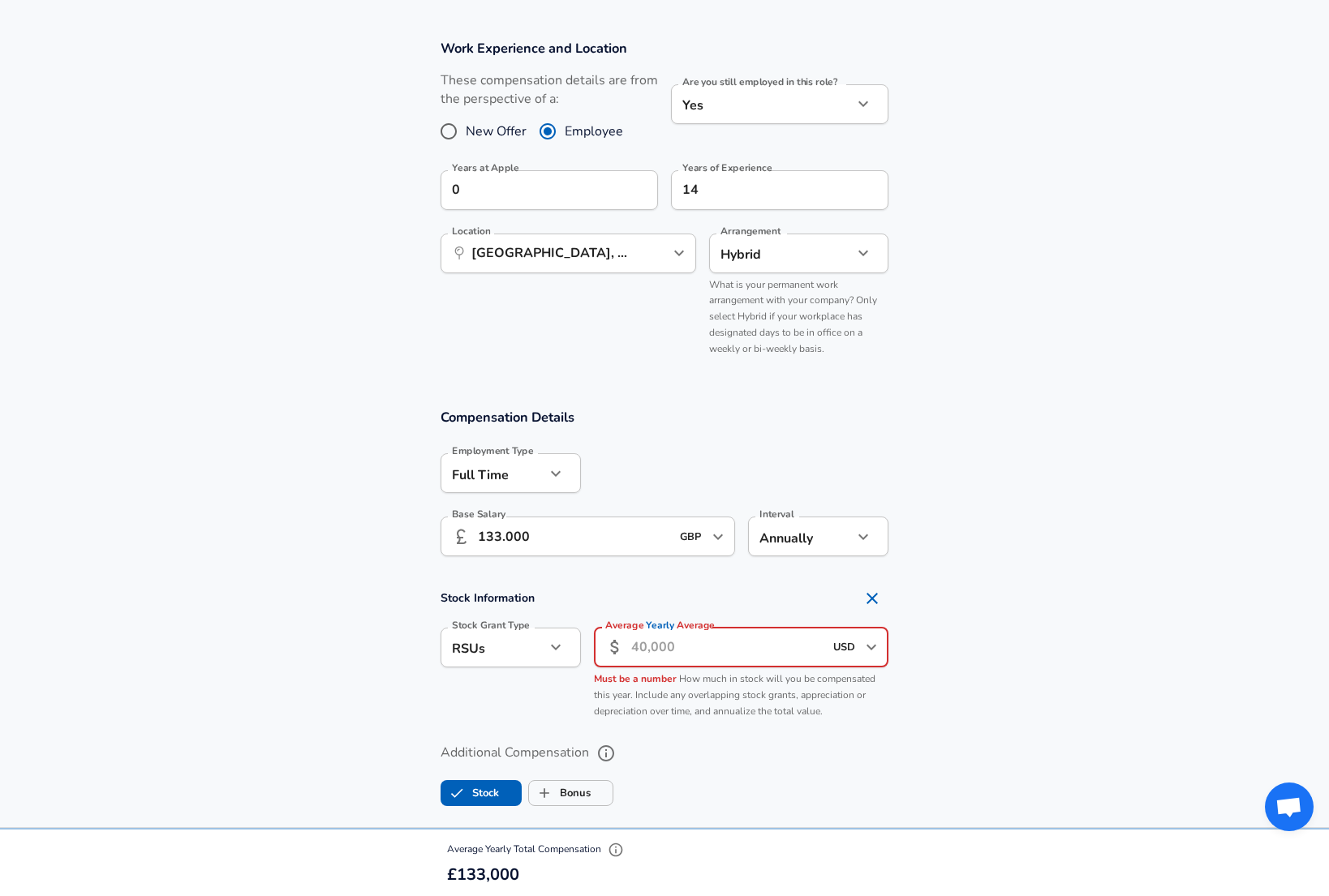
click at [691, 629] on input "Average Yearly Average" at bounding box center [727, 647] width 192 height 39
type input "1"
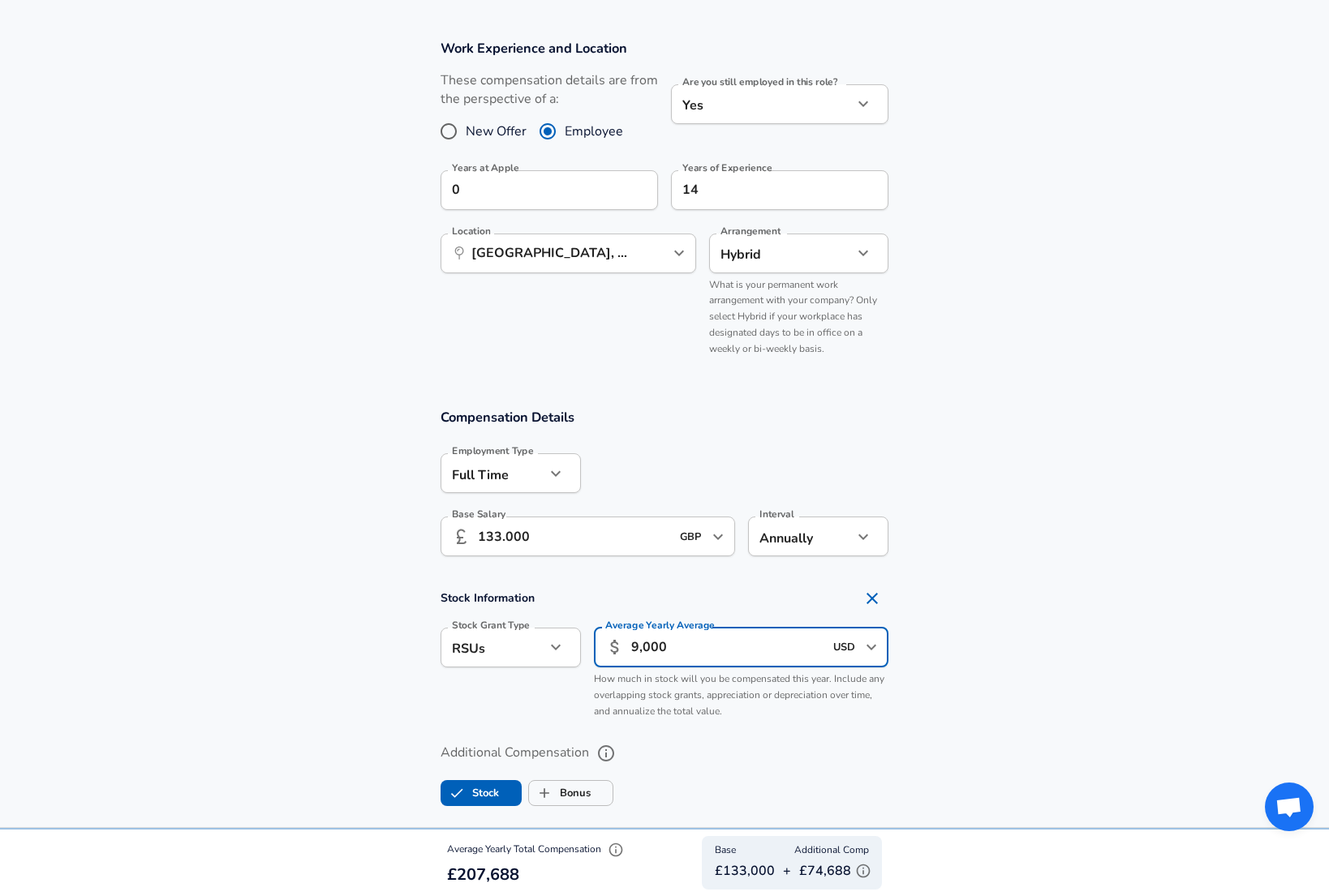
type input "90,000"
click at [755, 709] on p "How much in stock will you be compensated this year. Include any overlapping st…" at bounding box center [741, 696] width 294 height 49
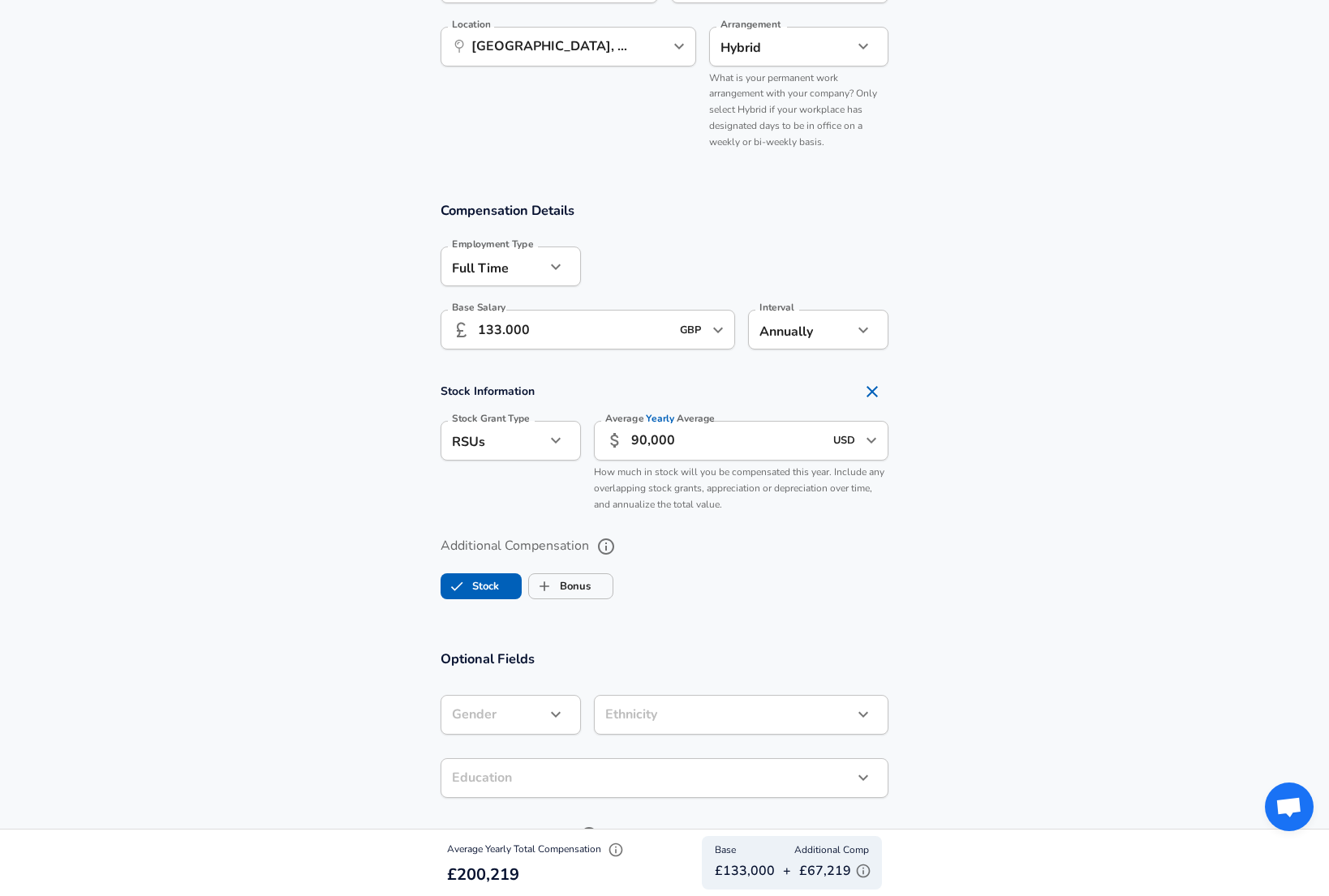
scroll to position [911, 0]
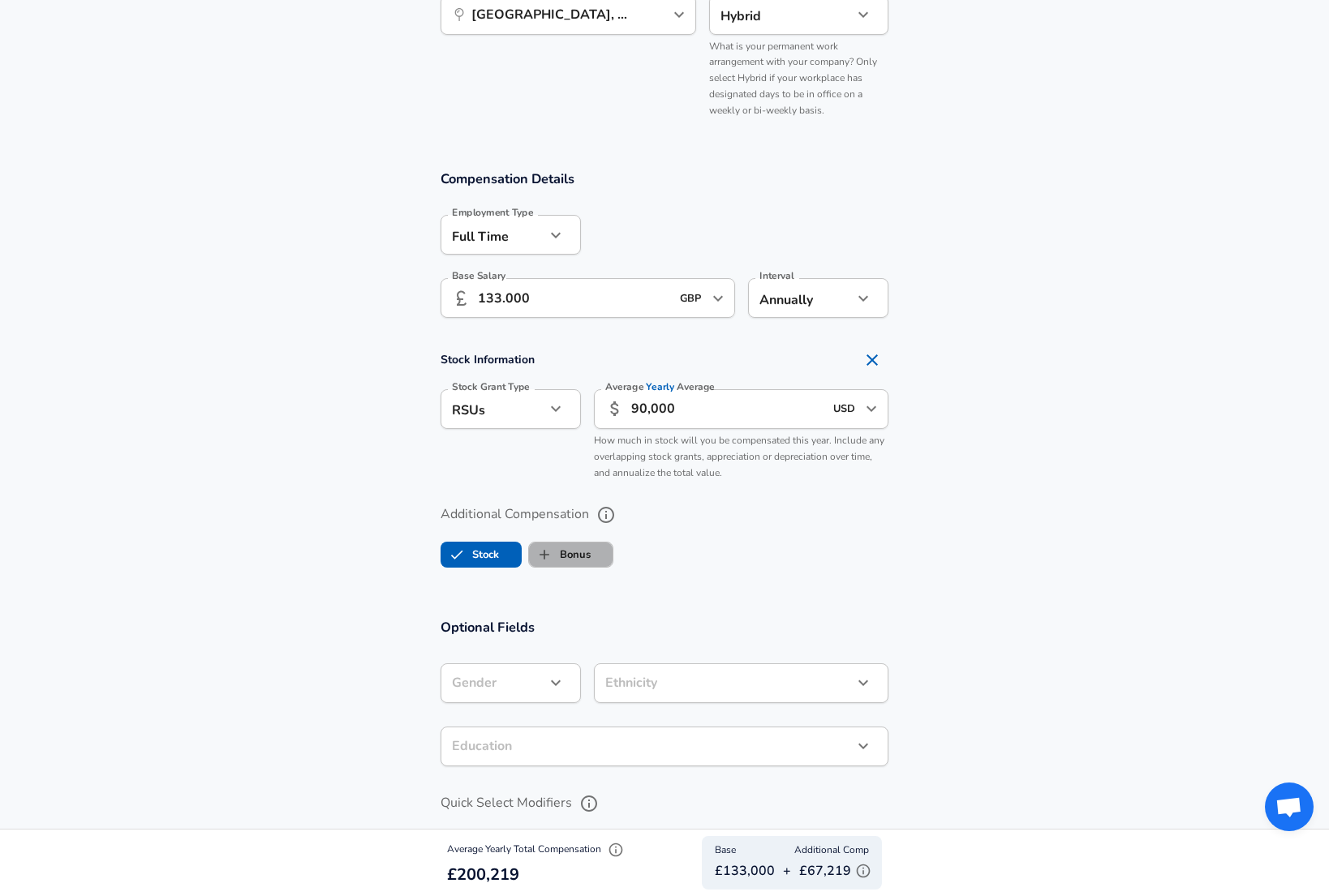
click at [590, 542] on label "Bonus" at bounding box center [559, 554] width 62 height 31
checkbox input "true"
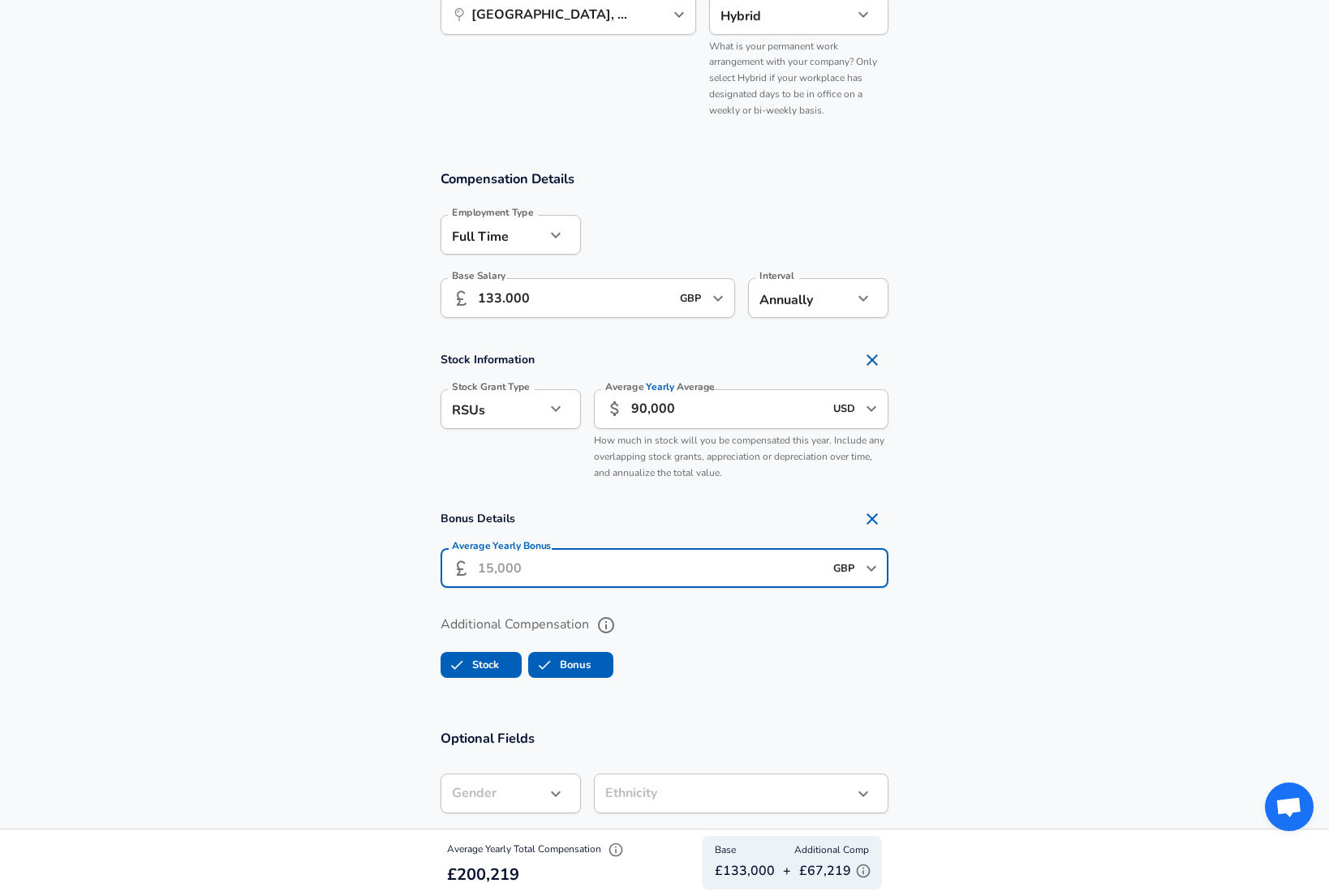
click at [550, 550] on input "Average Yearly Bonus" at bounding box center [651, 568] width 346 height 39
type input "15.000"
click at [782, 672] on div "Additional Compensation Stock Bonus" at bounding box center [664, 648] width 448 height 73
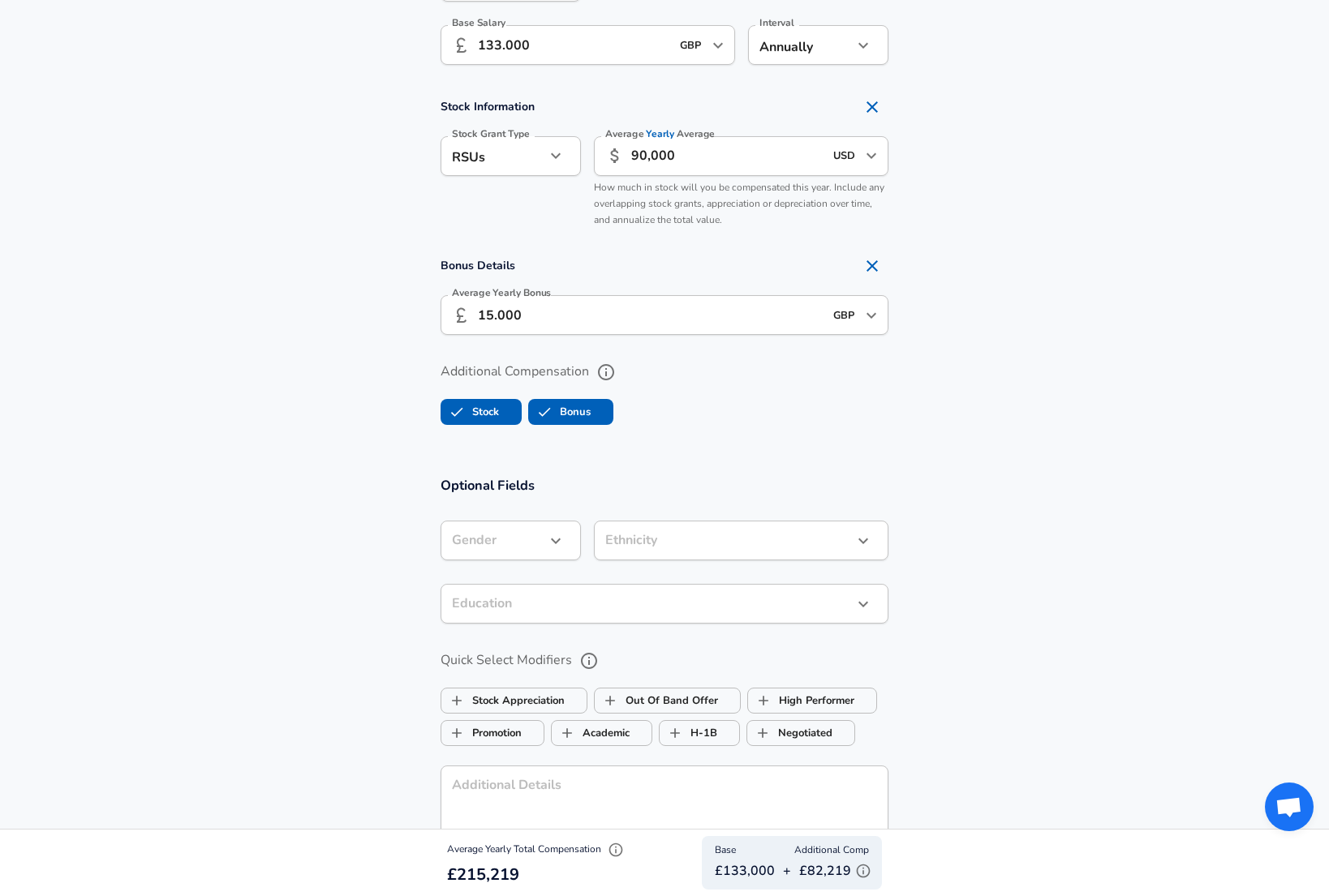
scroll to position [1166, 0]
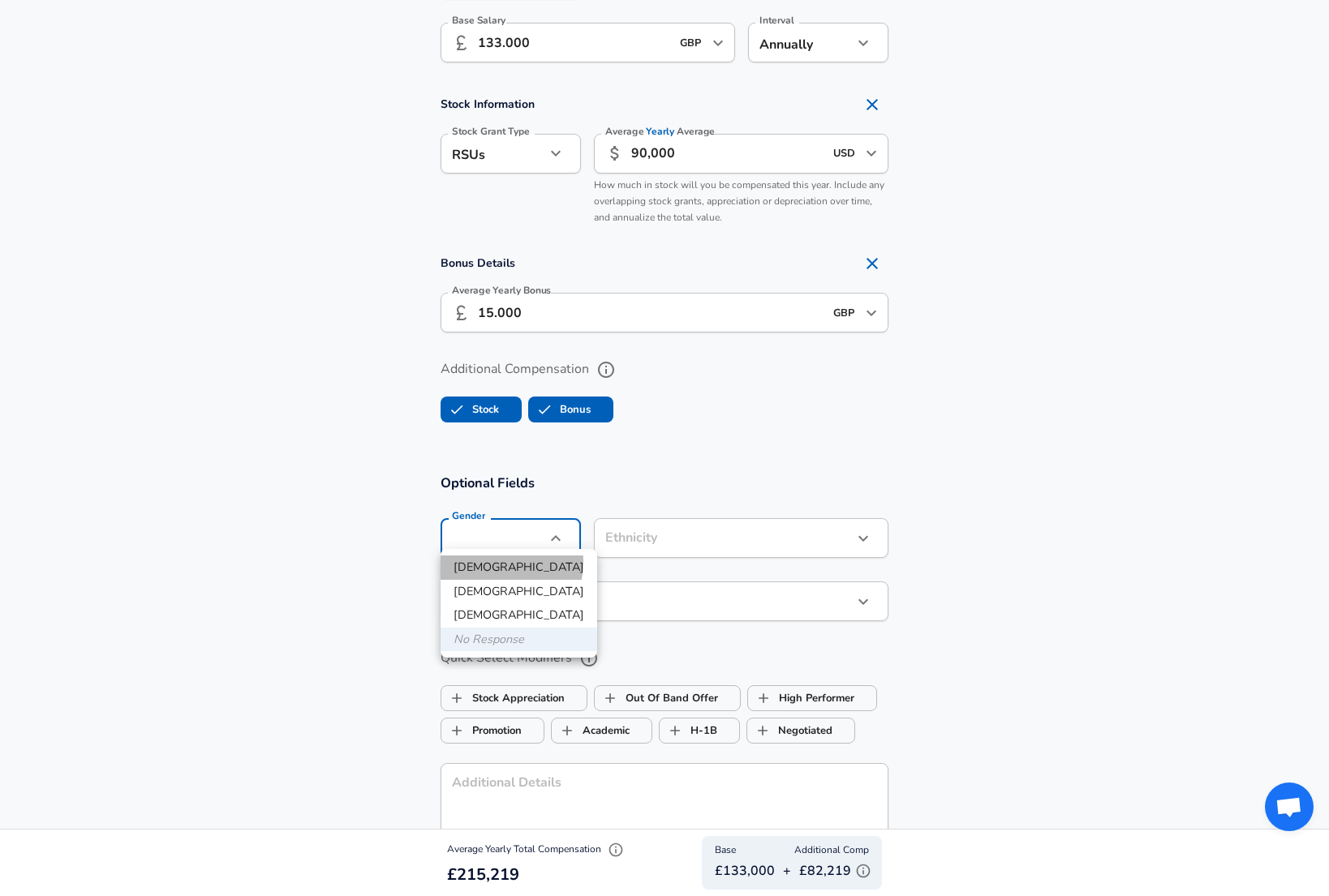
click at [489, 562] on li "[DEMOGRAPHIC_DATA]" at bounding box center [518, 568] width 156 height 24
type input "[DEMOGRAPHIC_DATA]"
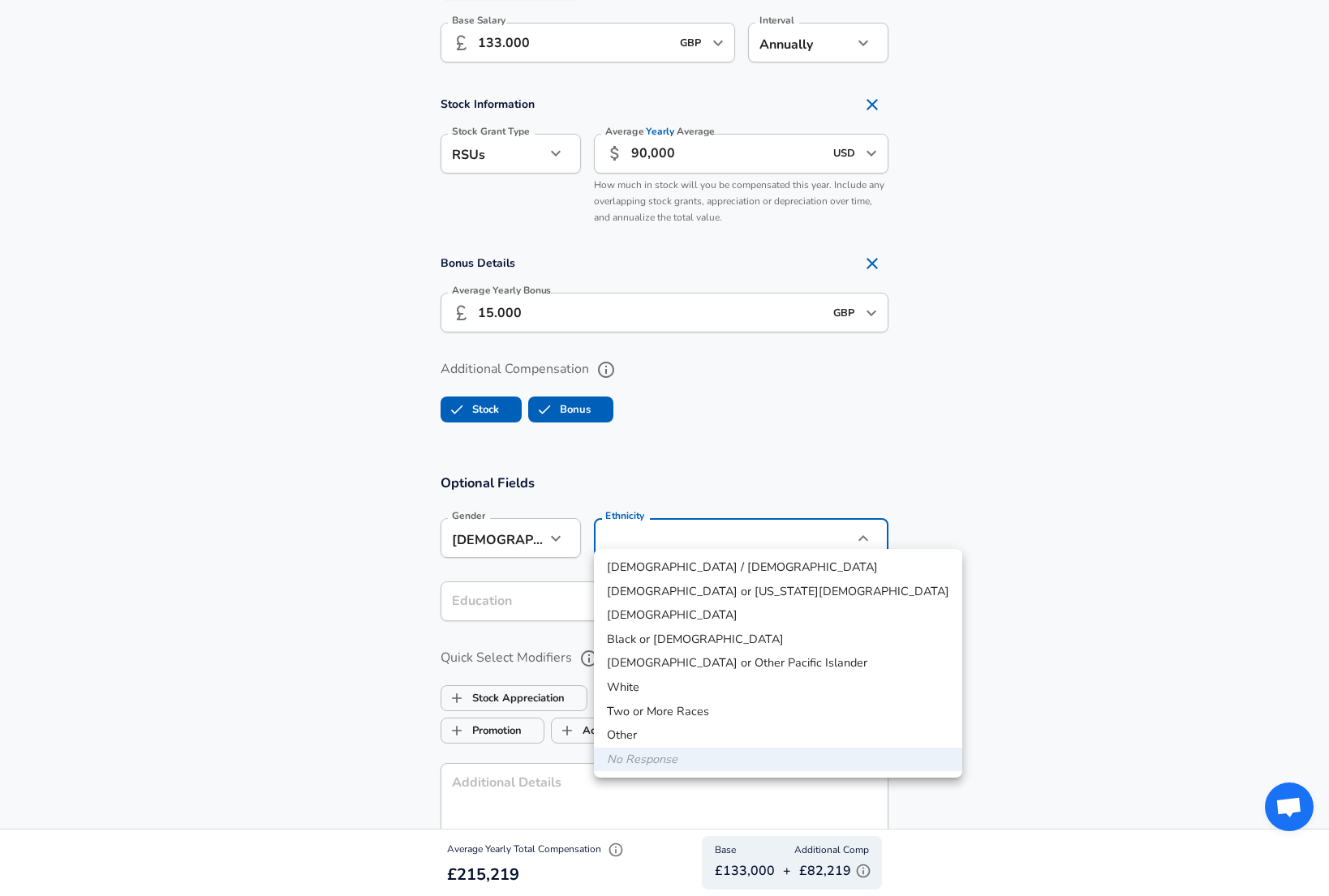
click at [638, 686] on li "White" at bounding box center [779, 687] width 369 height 24
type input "White"
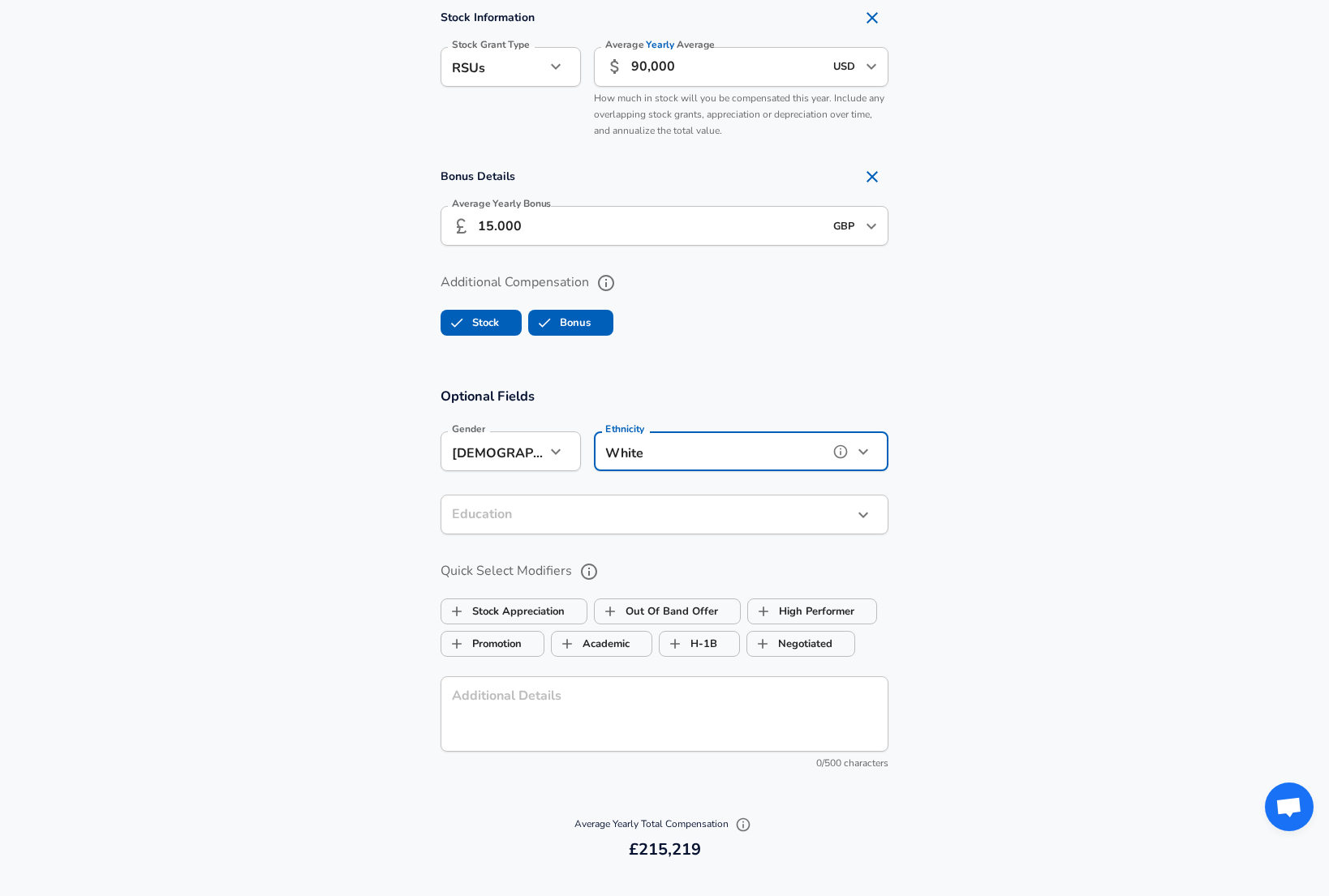
scroll to position [1253, 0]
click at [539, 528] on div "Education ​ Education" at bounding box center [664, 516] width 448 height 44
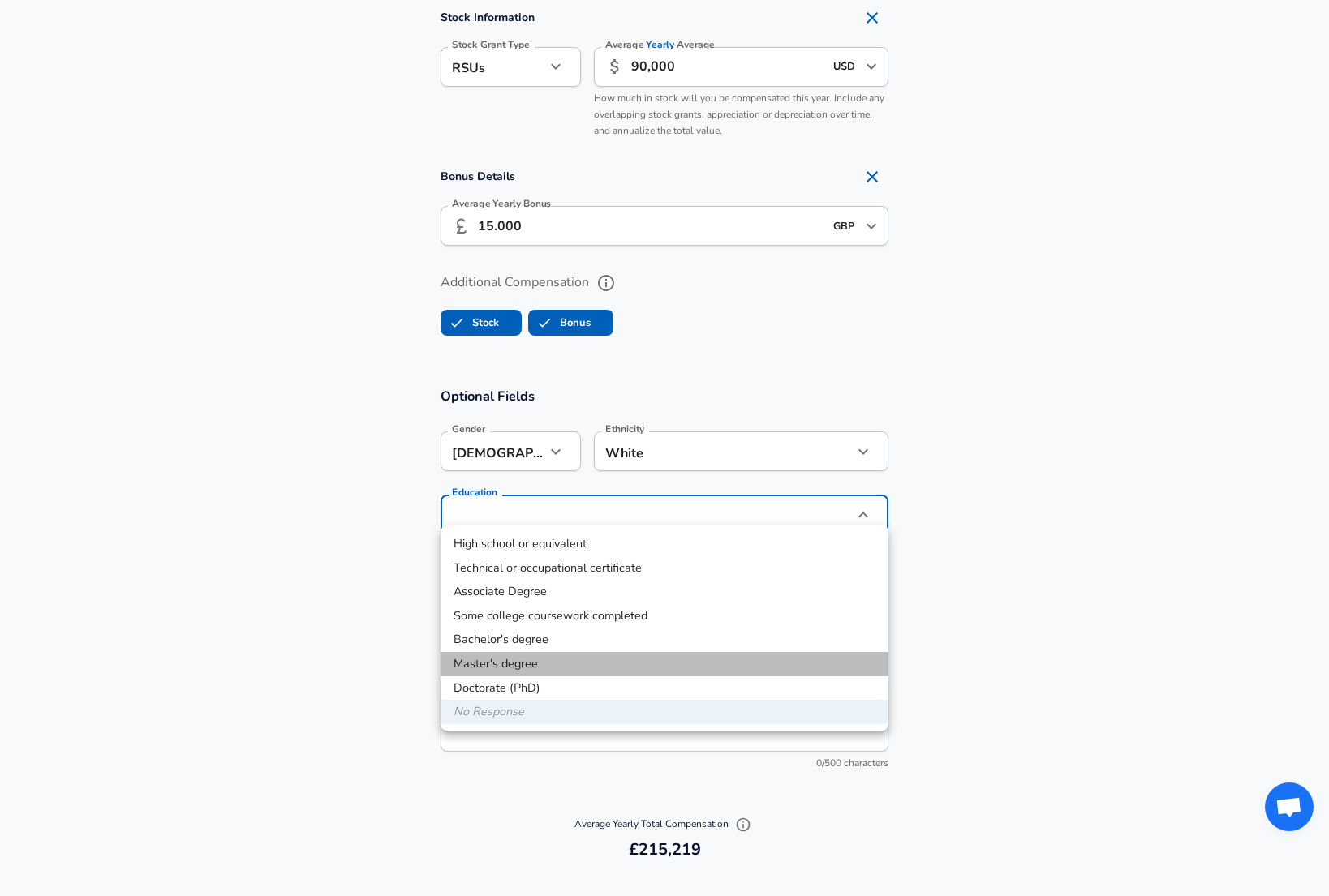
click at [543, 669] on li "Master's degree" at bounding box center [664, 665] width 448 height 24
type input "Masters degree"
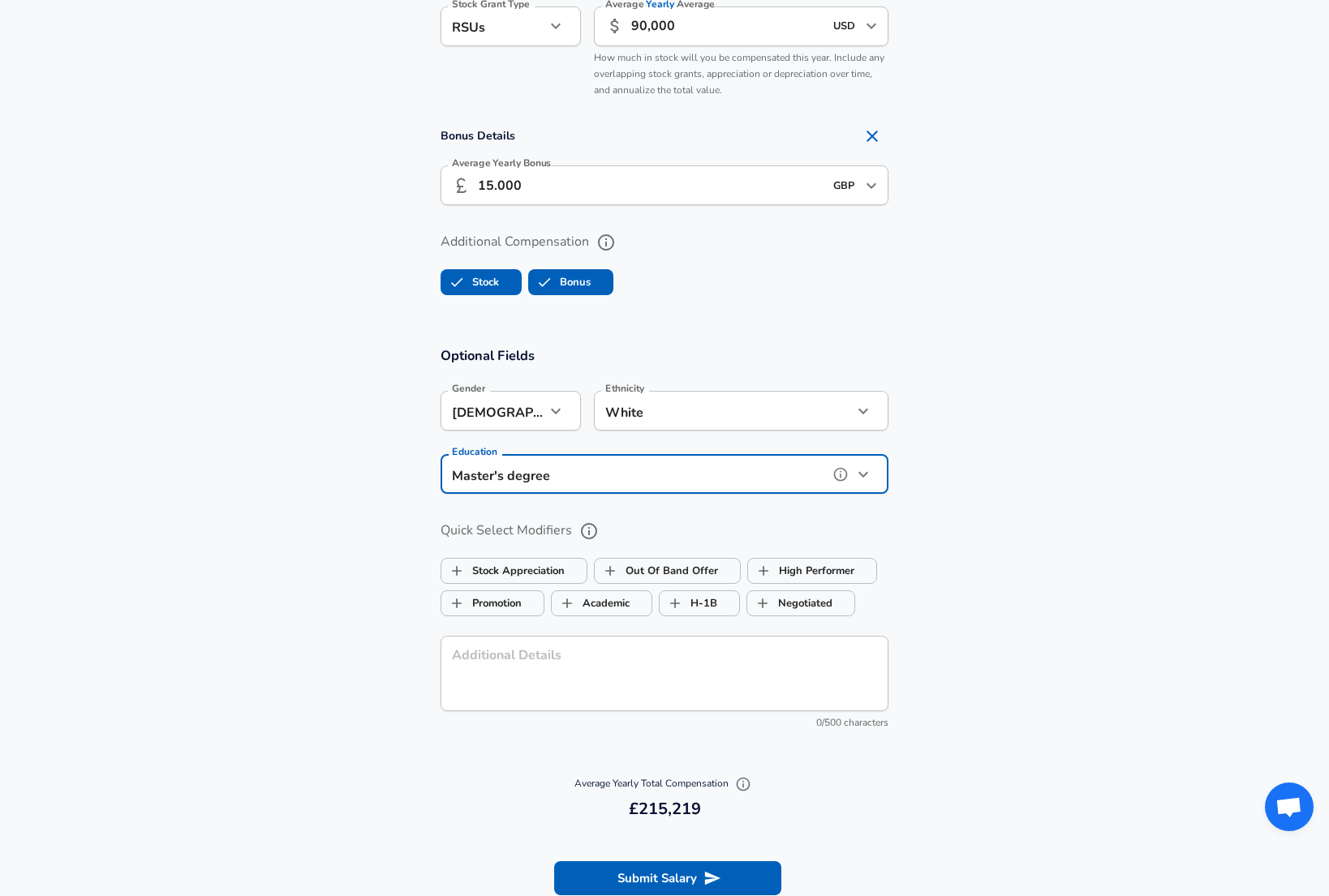
scroll to position [1307, 0]
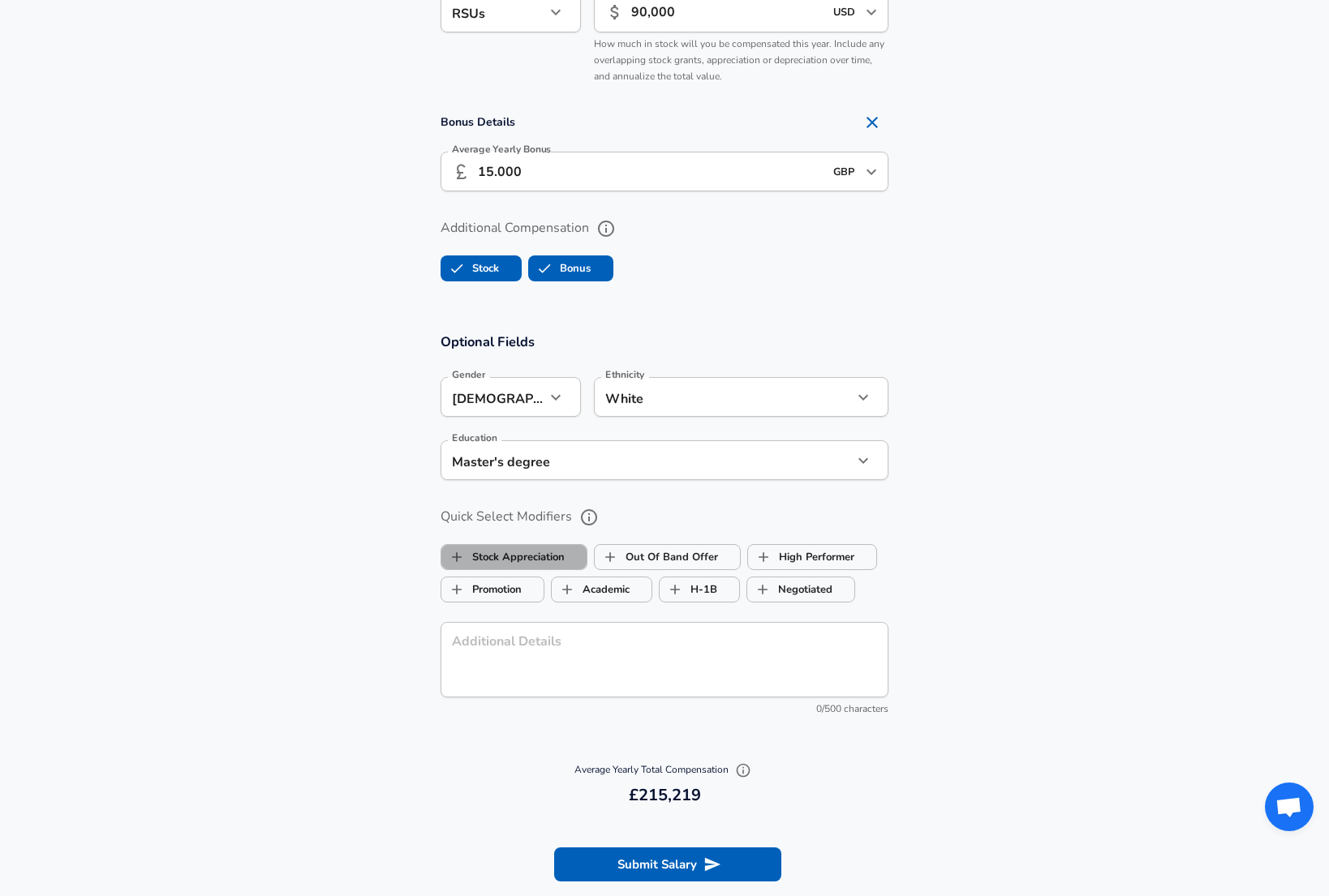
click at [538, 550] on label "Stock Appreciation" at bounding box center [502, 556] width 123 height 31
checkbox input "true"
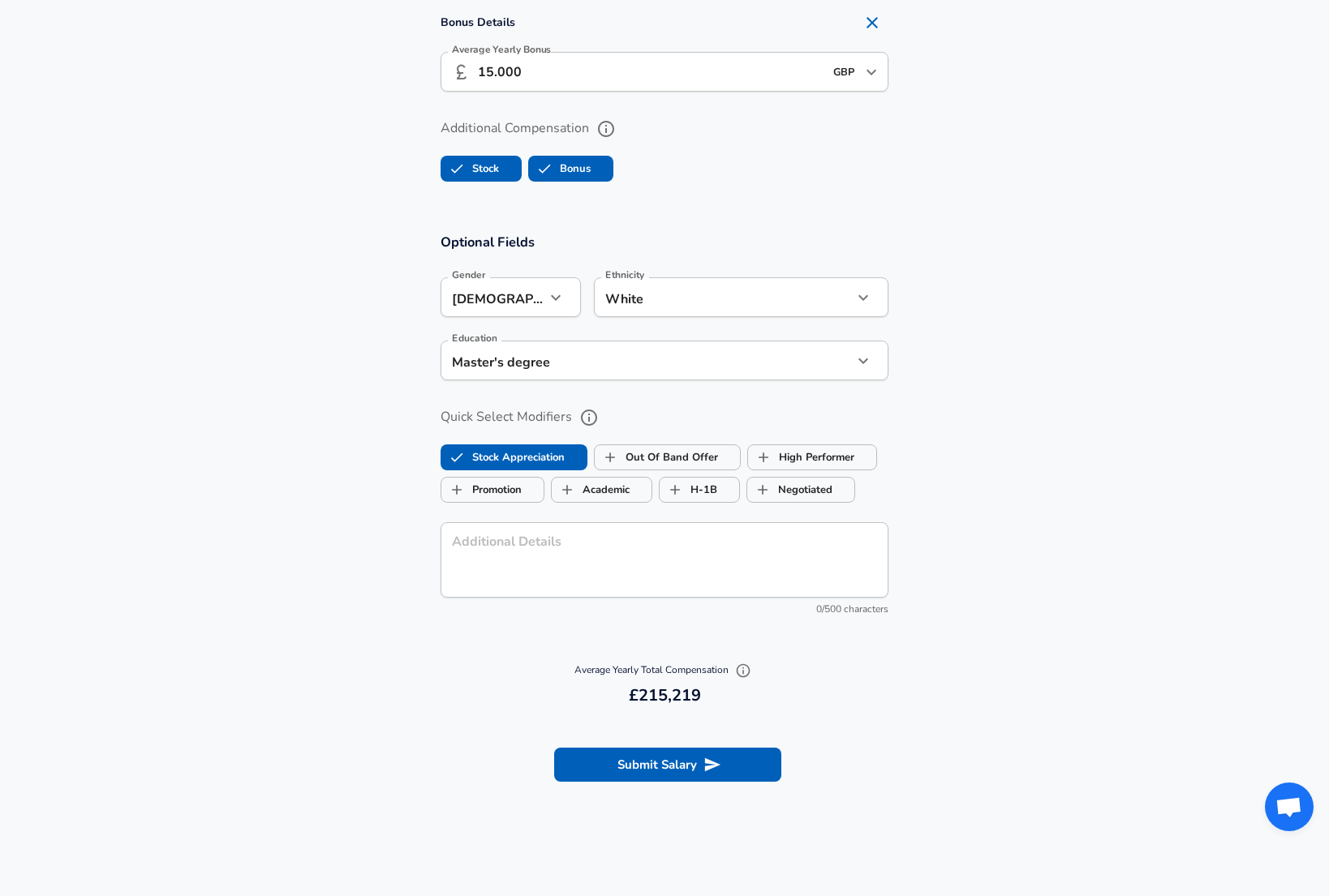
scroll to position [1411, 0]
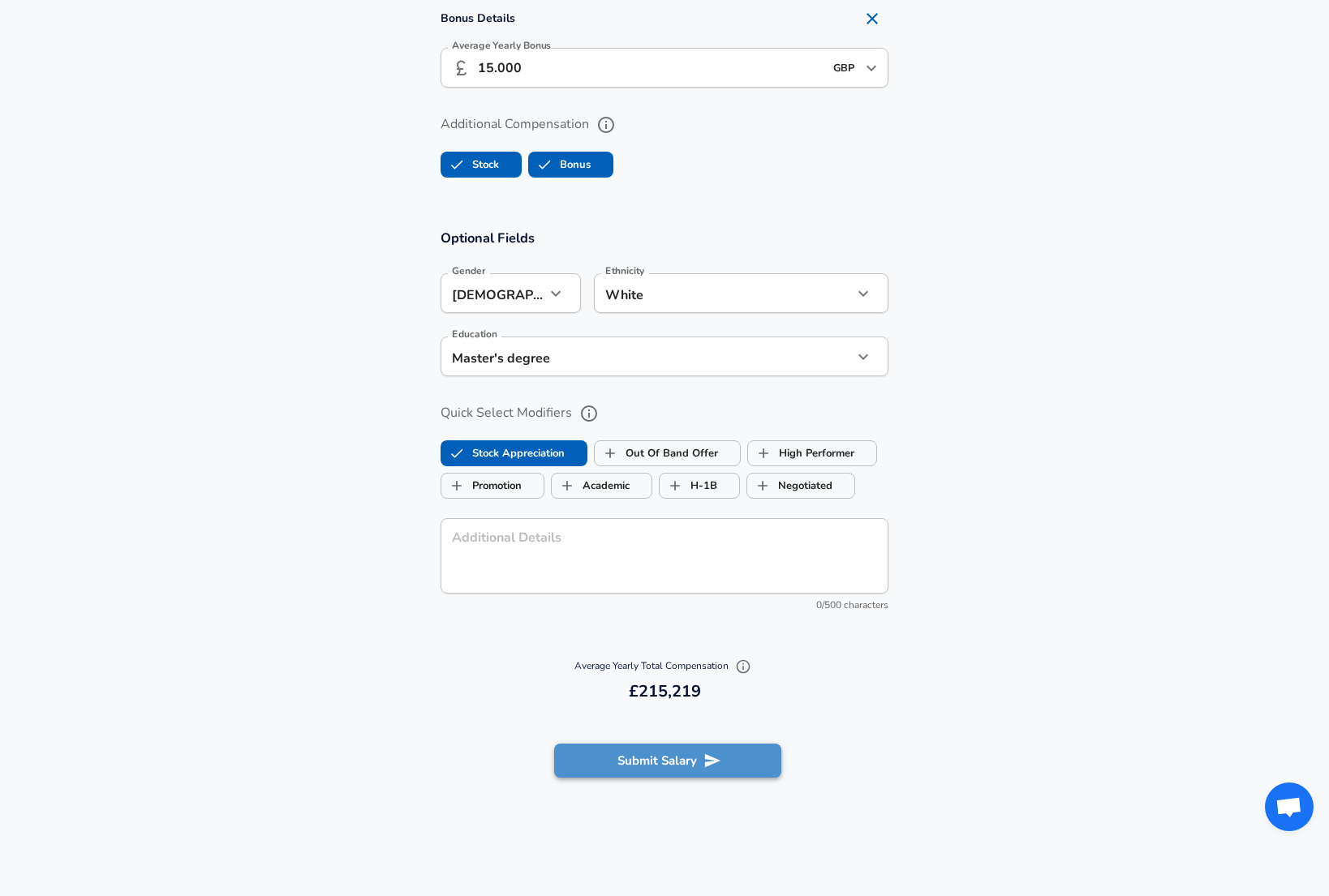
click at [657, 761] on button "Submit Salary" at bounding box center [668, 760] width 227 height 34
